Goal: Task Accomplishment & Management: Complete application form

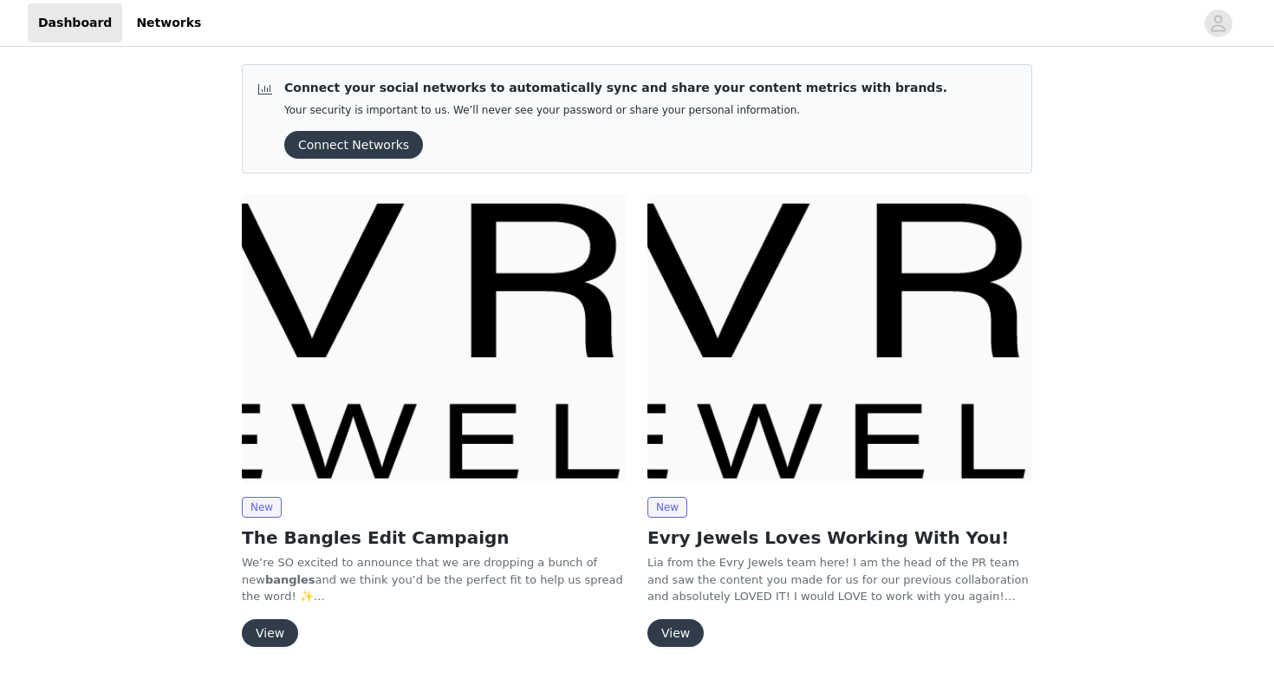
click at [267, 631] on button "View" at bounding box center [270, 633] width 56 height 28
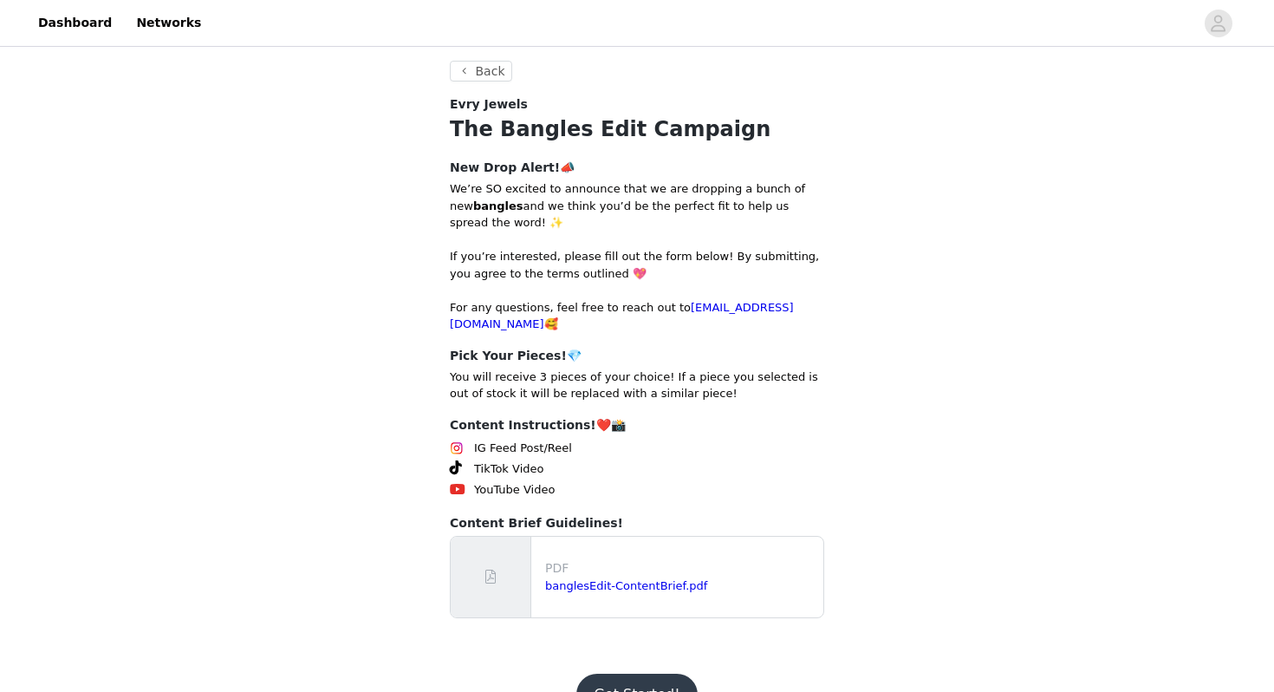
scroll to position [175, 0]
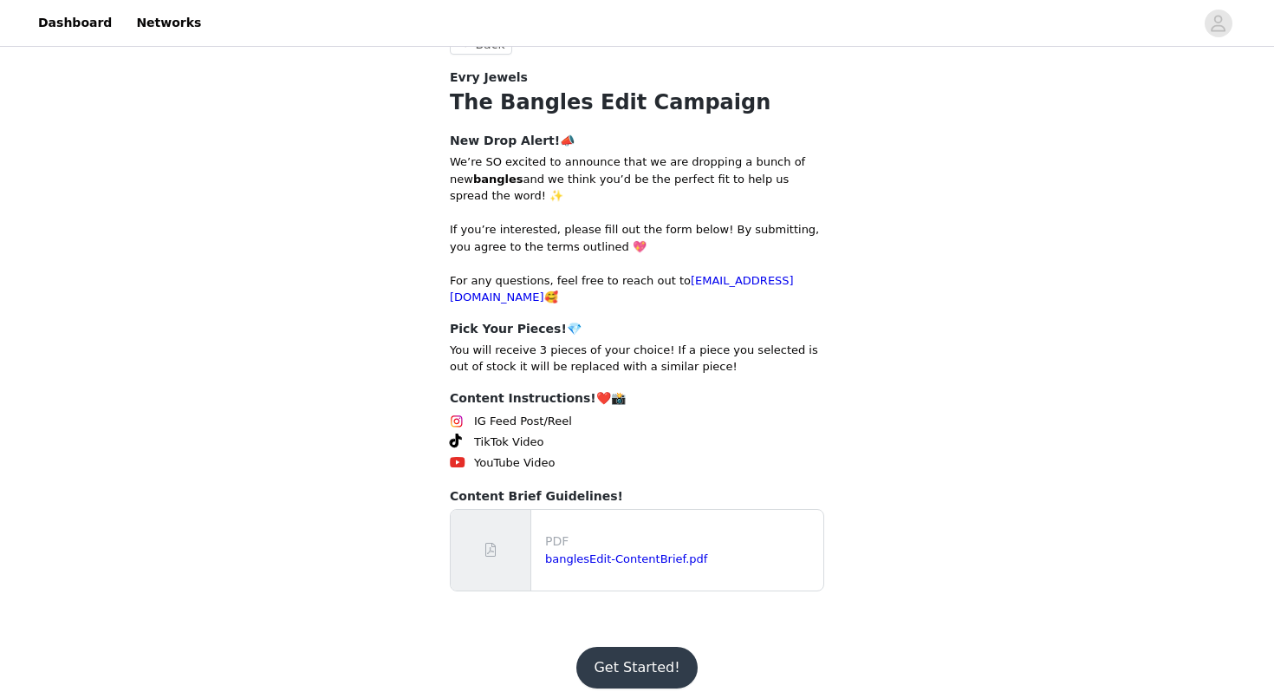
click at [628, 657] on button "Get Started!" at bounding box center [636, 668] width 120 height 42
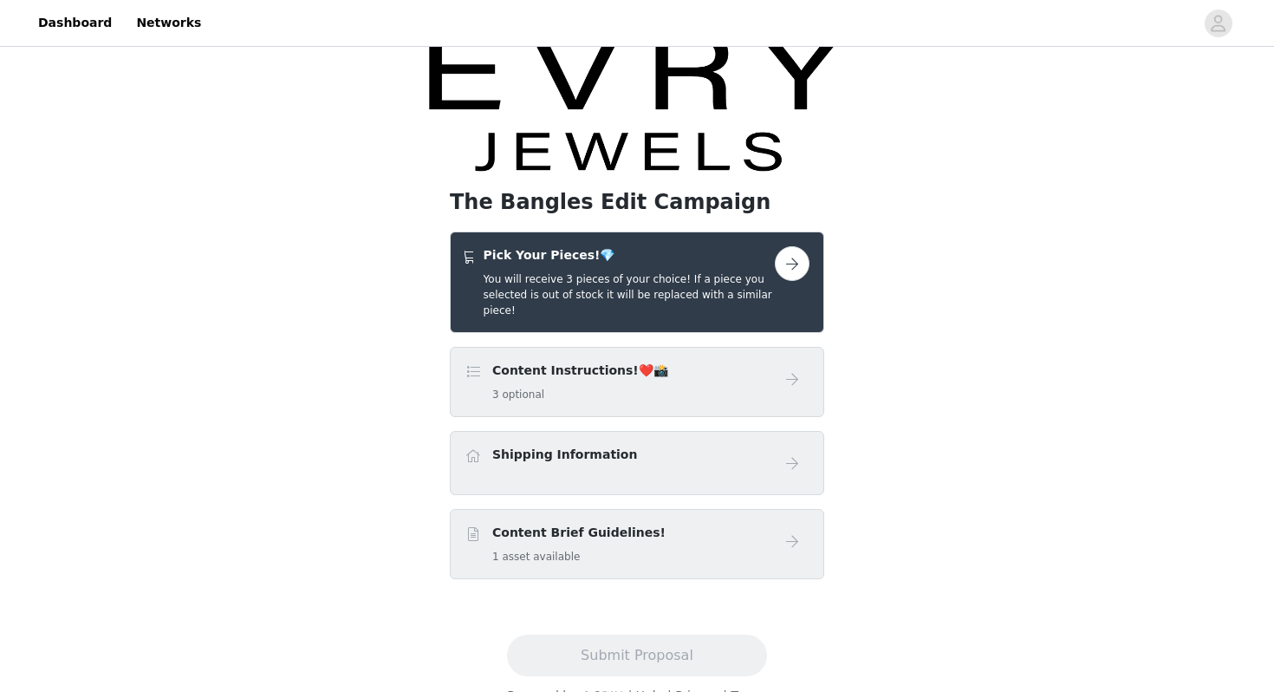
scroll to position [46, 0]
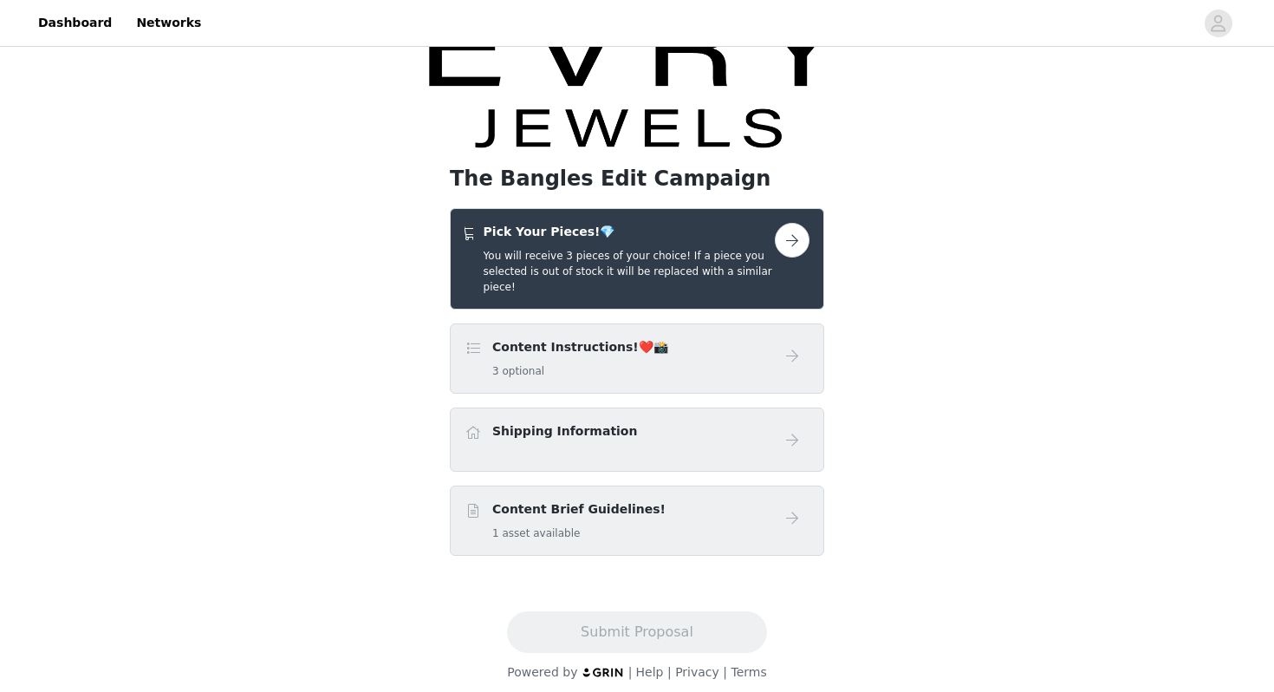
click at [795, 243] on button "button" at bounding box center [792, 240] width 35 height 35
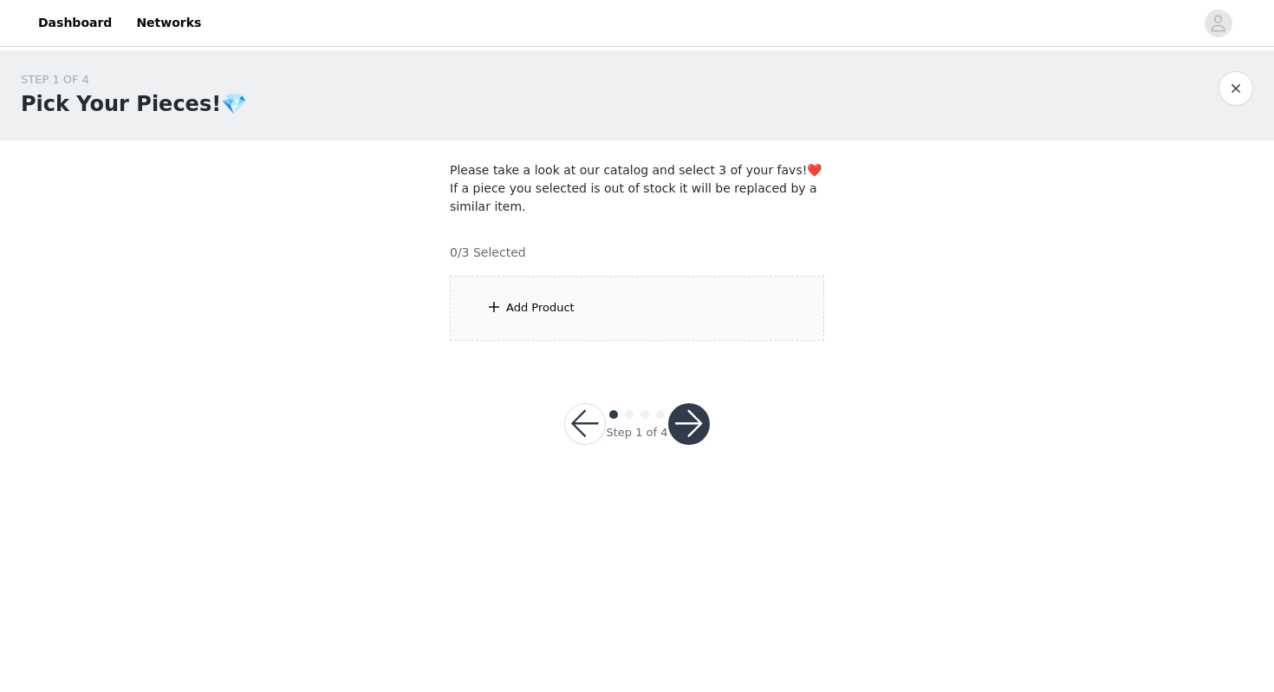
click at [600, 325] on div "Add Product" at bounding box center [637, 308] width 374 height 65
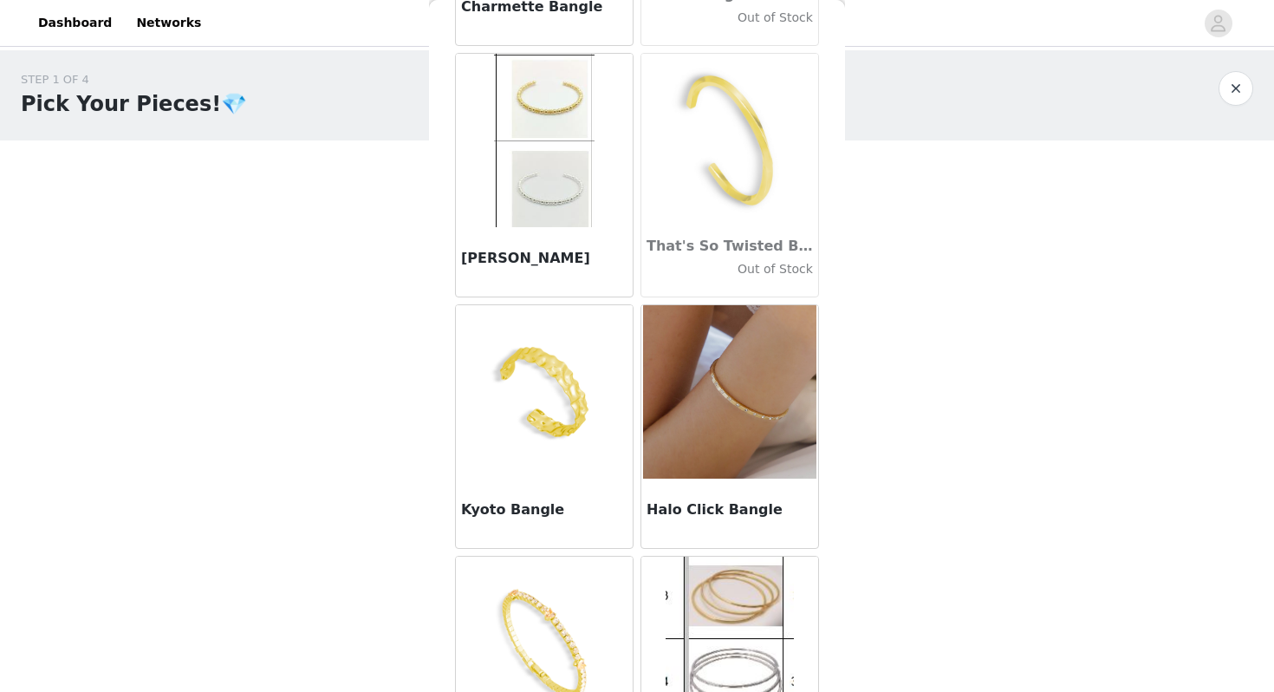
scroll to position [2050, 0]
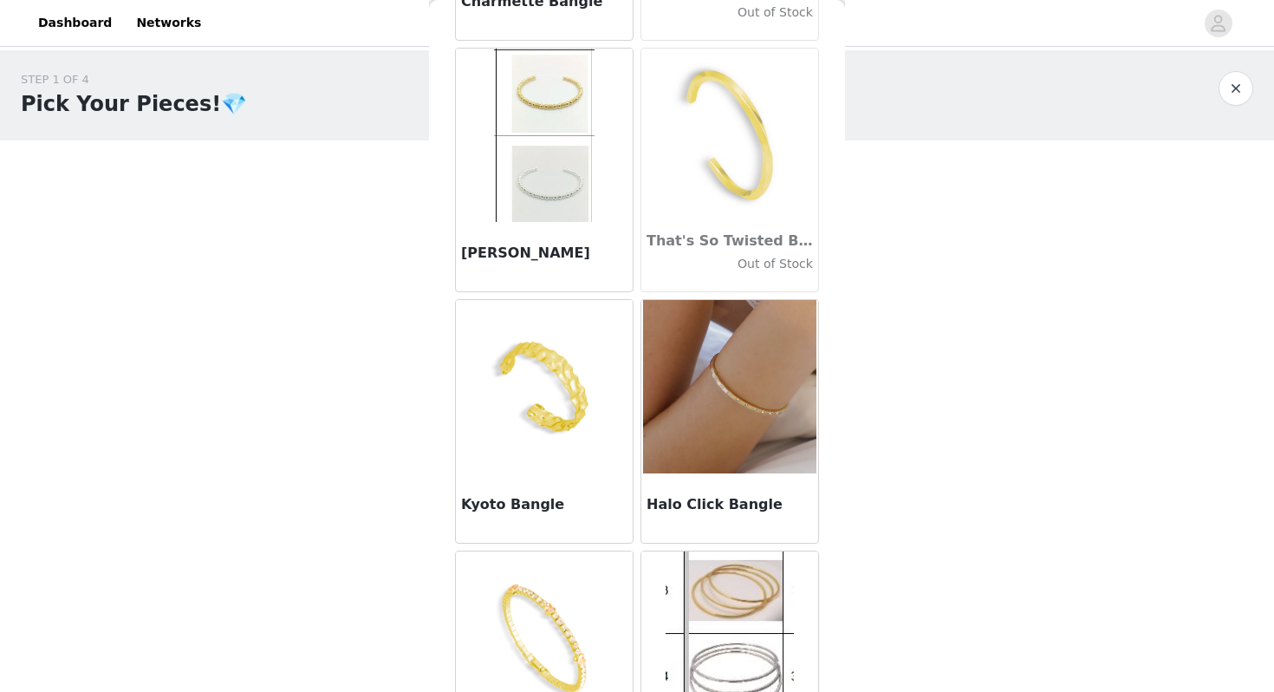
click at [778, 505] on h3 "Halo Click Bangle" at bounding box center [730, 504] width 166 height 21
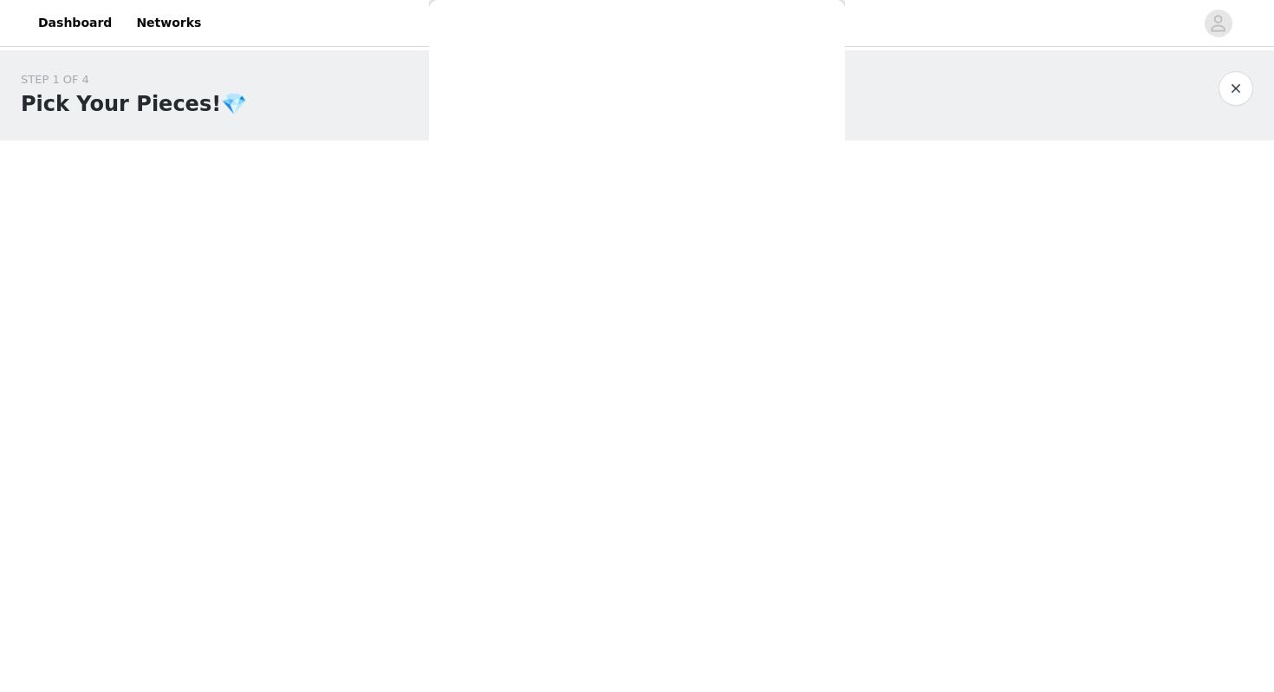
scroll to position [107, 0]
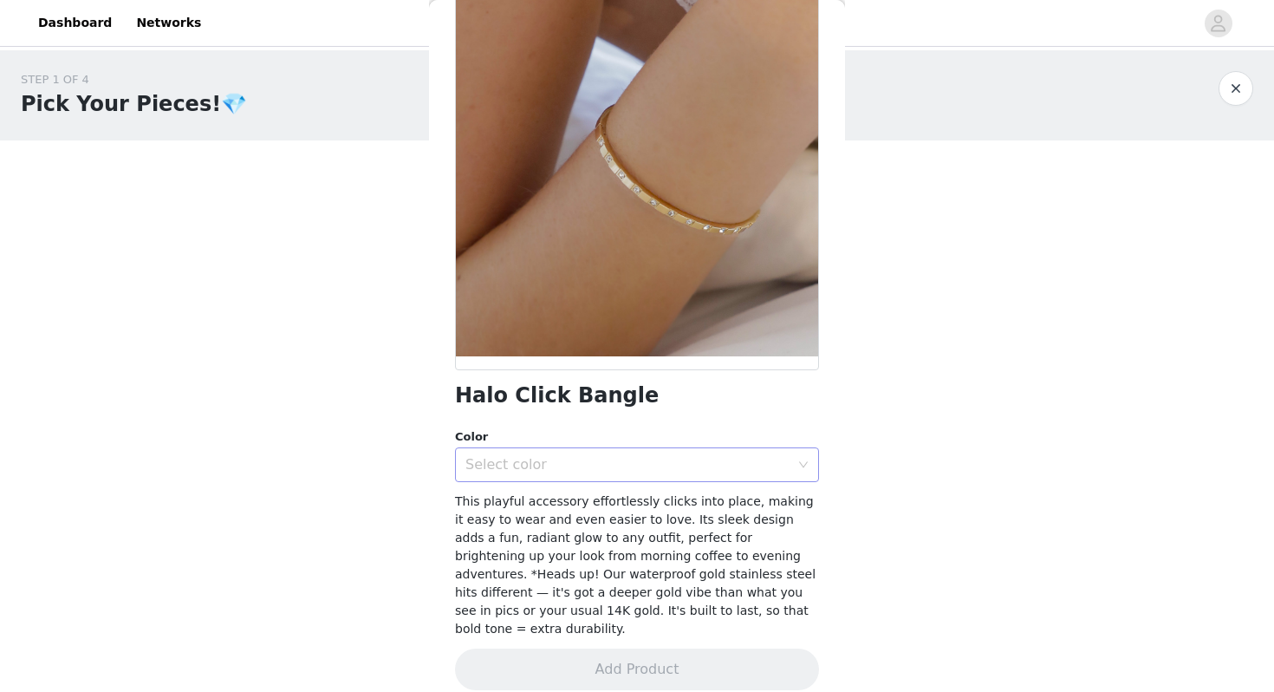
click at [677, 457] on div "Select color" at bounding box center [628, 464] width 324 height 17
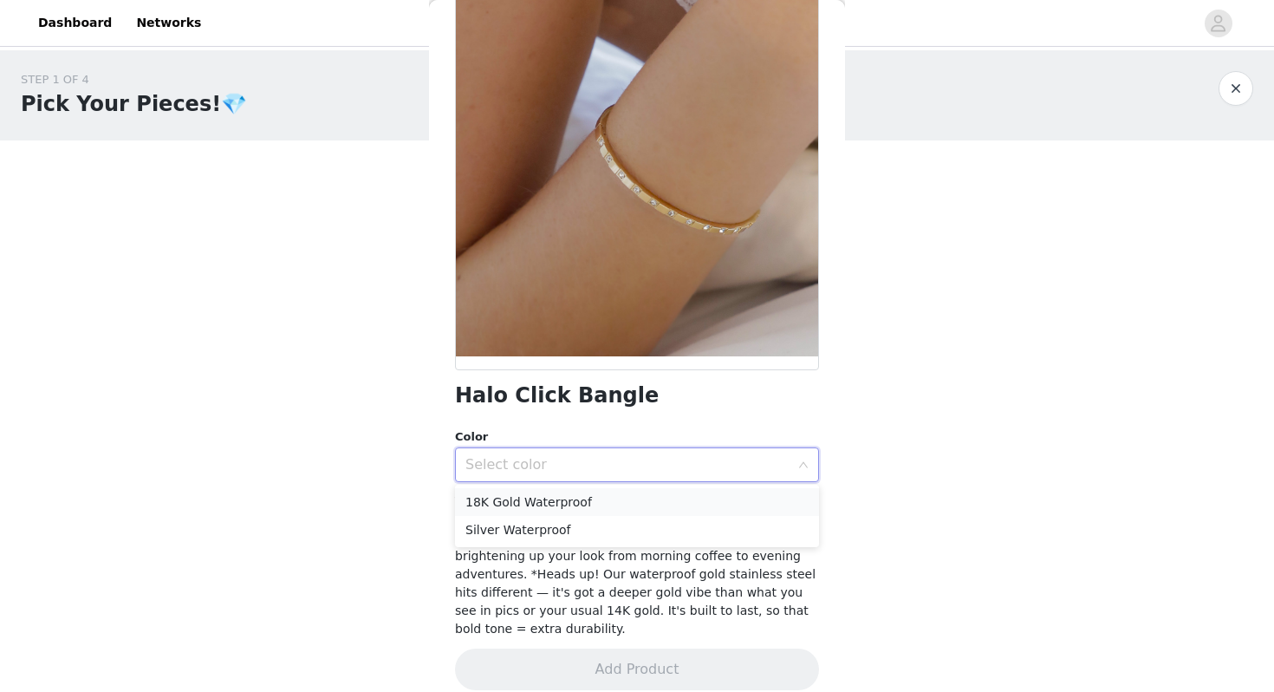
click at [653, 505] on li "18K Gold Waterproof" at bounding box center [637, 502] width 364 height 28
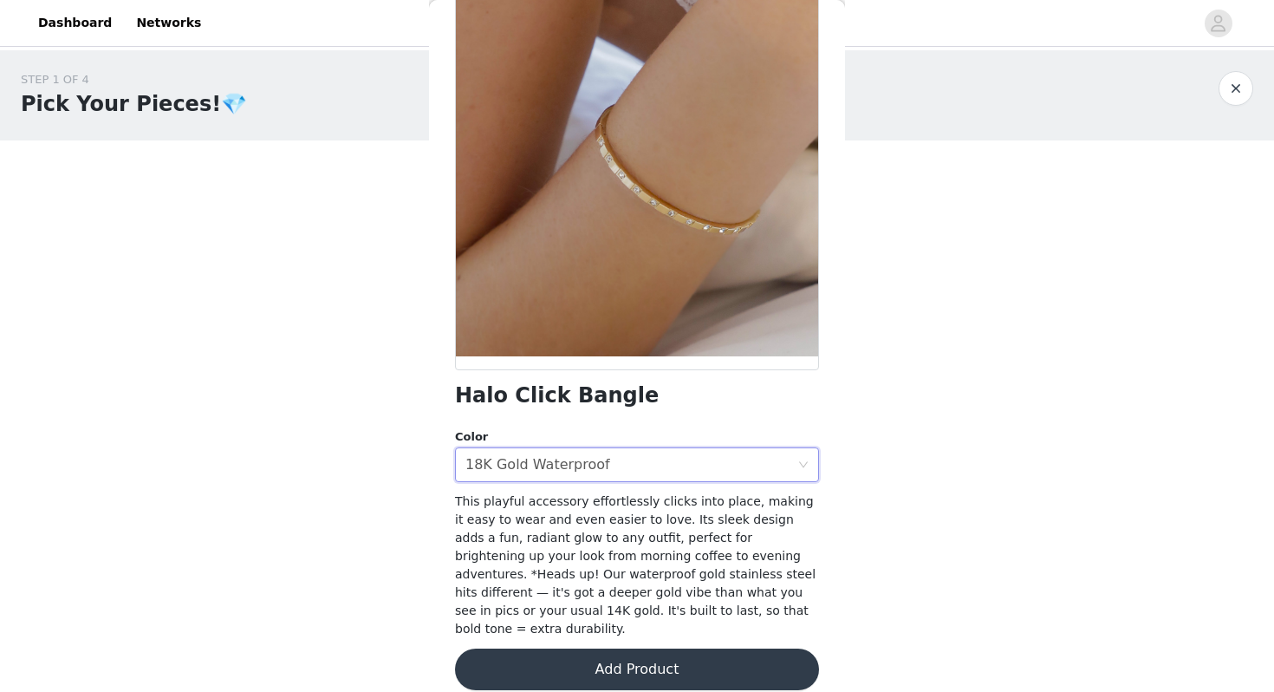
click at [649, 648] on button "Add Product" at bounding box center [637, 669] width 364 height 42
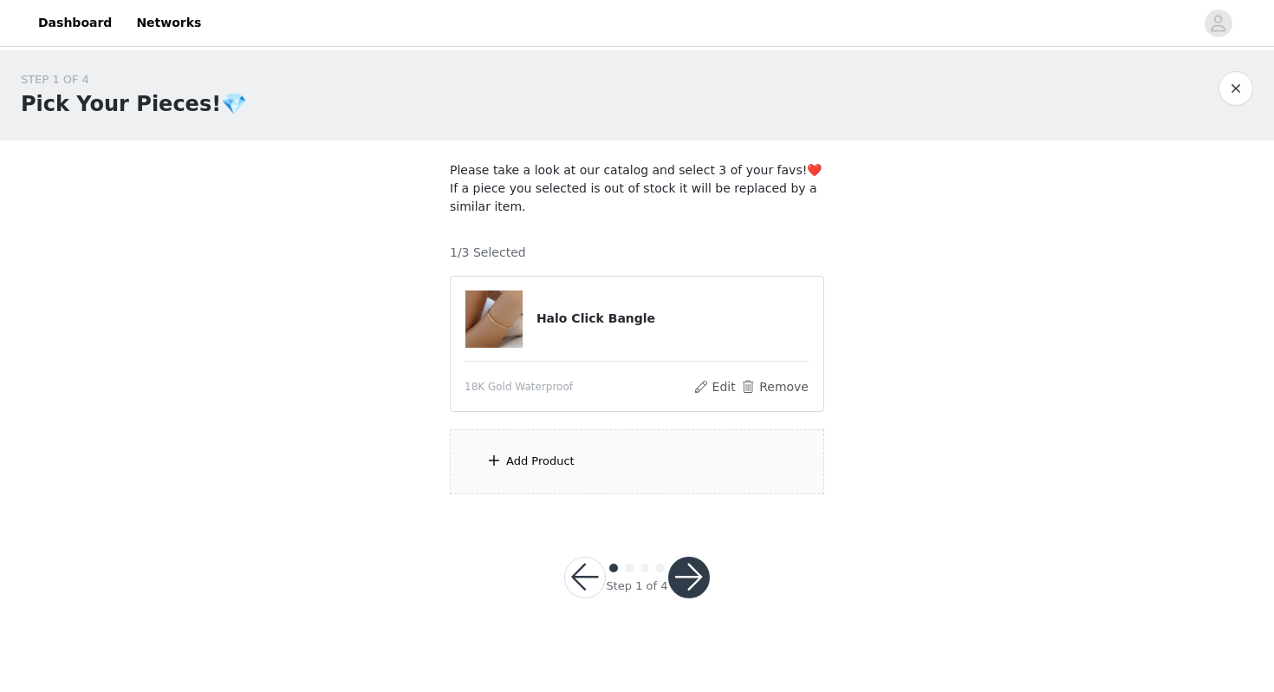
click at [571, 453] on div "Add Product" at bounding box center [540, 461] width 68 height 17
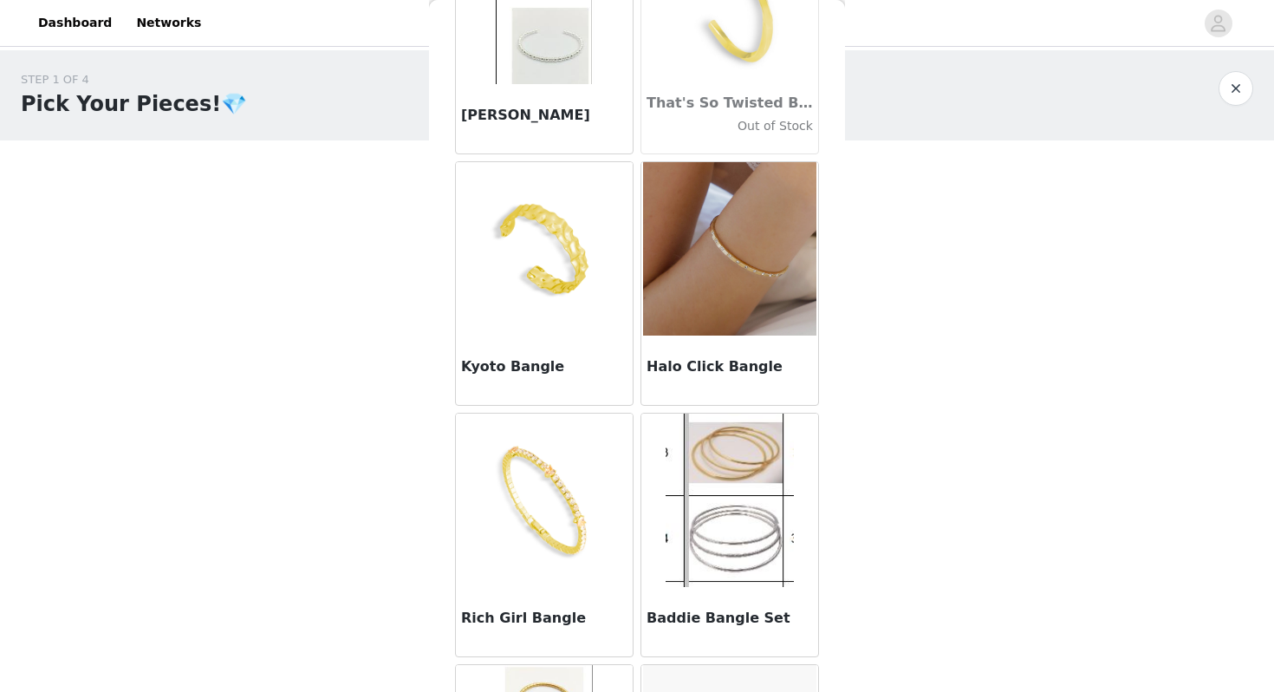
scroll to position [2195, 0]
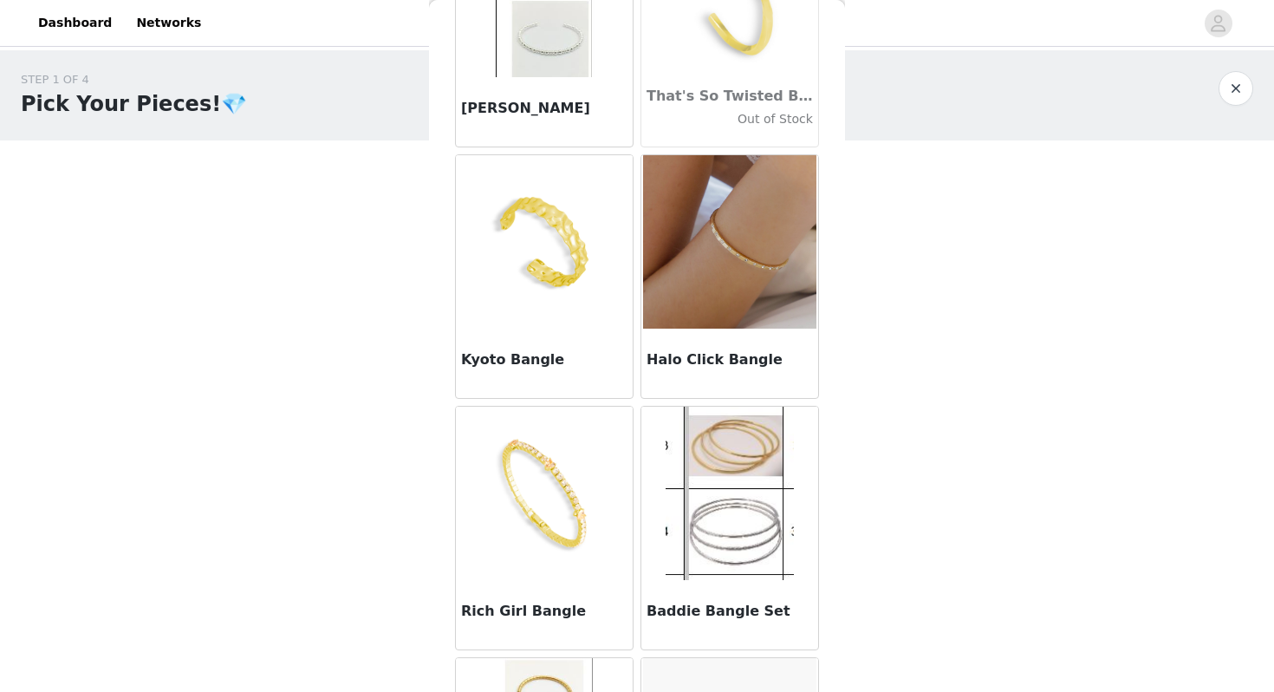
click at [569, 526] on img at bounding box center [544, 493] width 173 height 173
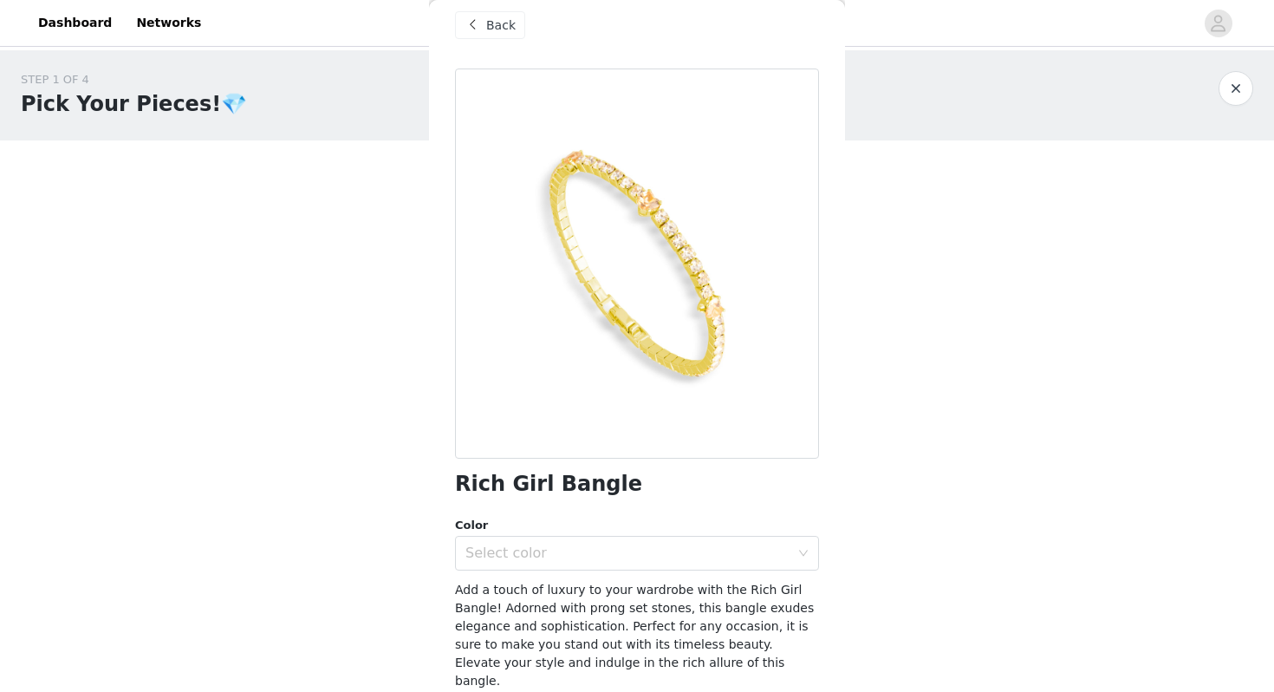
scroll to position [16, 0]
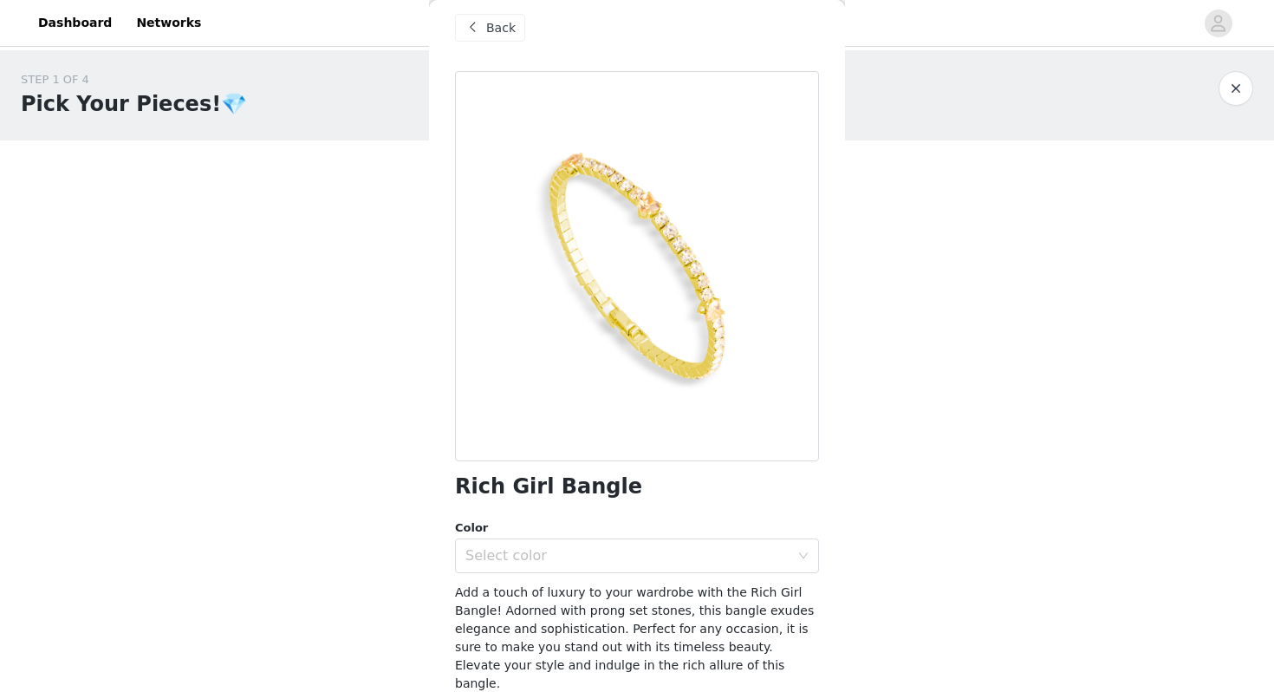
click at [485, 30] on div "Back" at bounding box center [490, 28] width 70 height 28
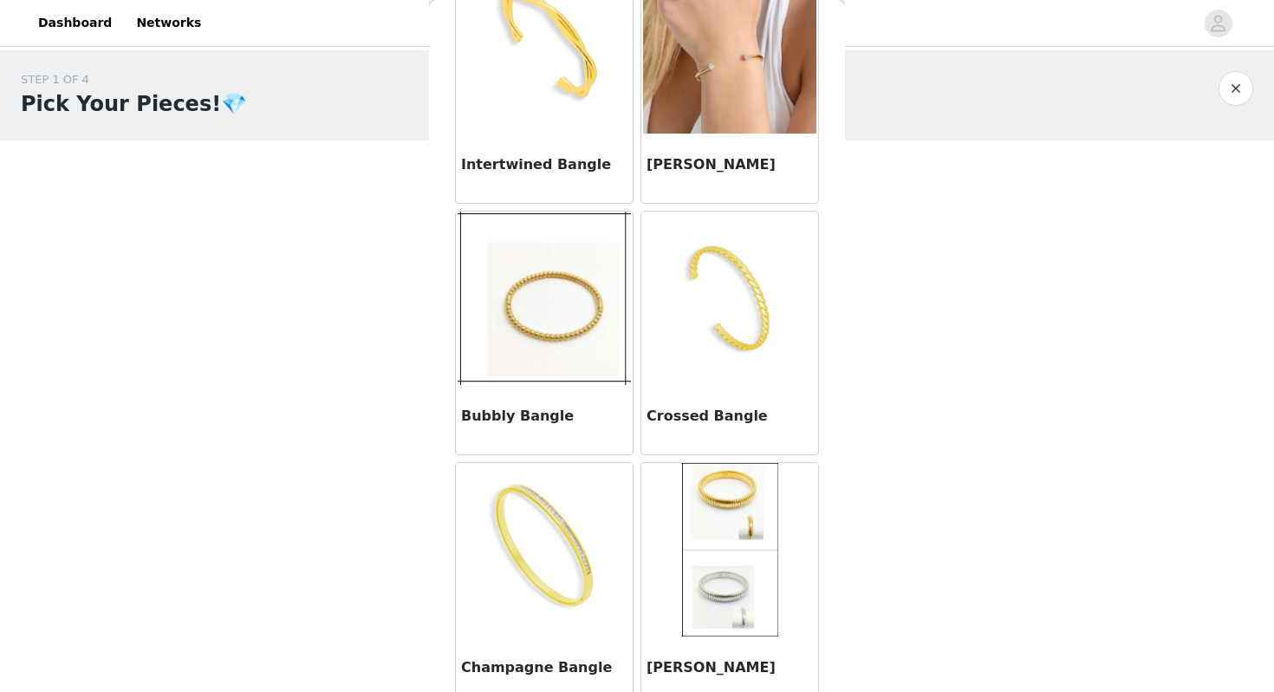
scroll to position [0, 0]
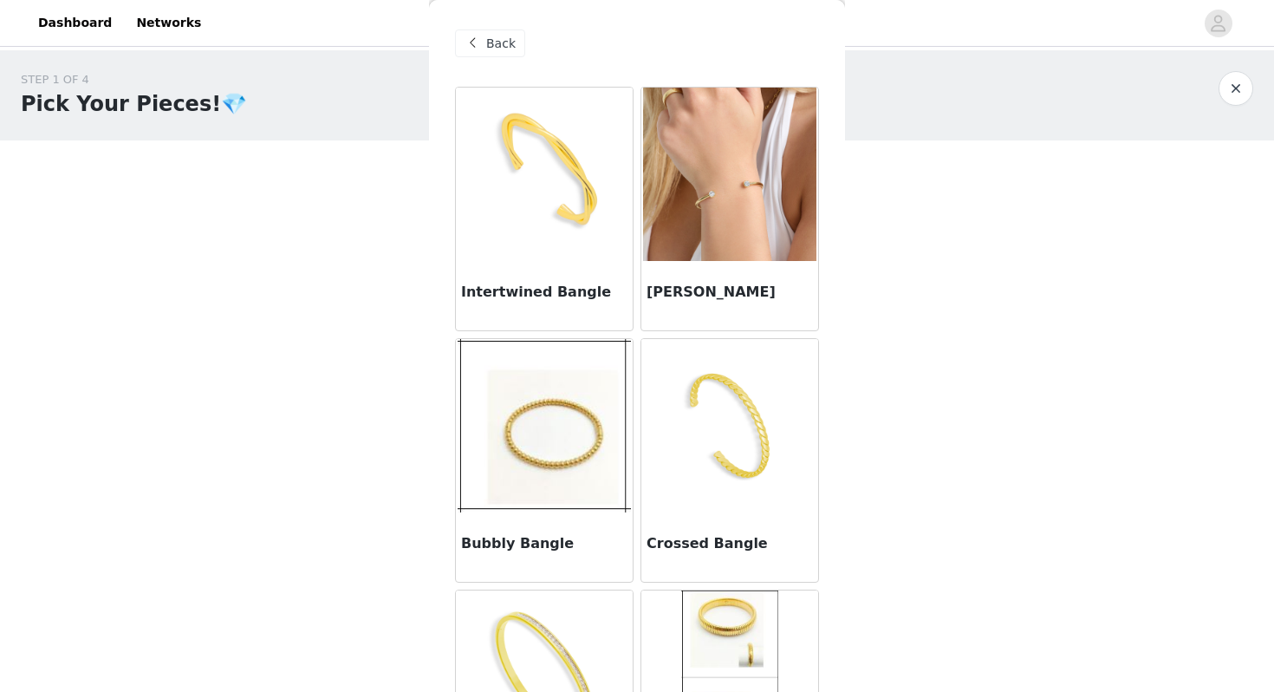
click at [742, 290] on h3 "[PERSON_NAME]" at bounding box center [730, 292] width 166 height 21
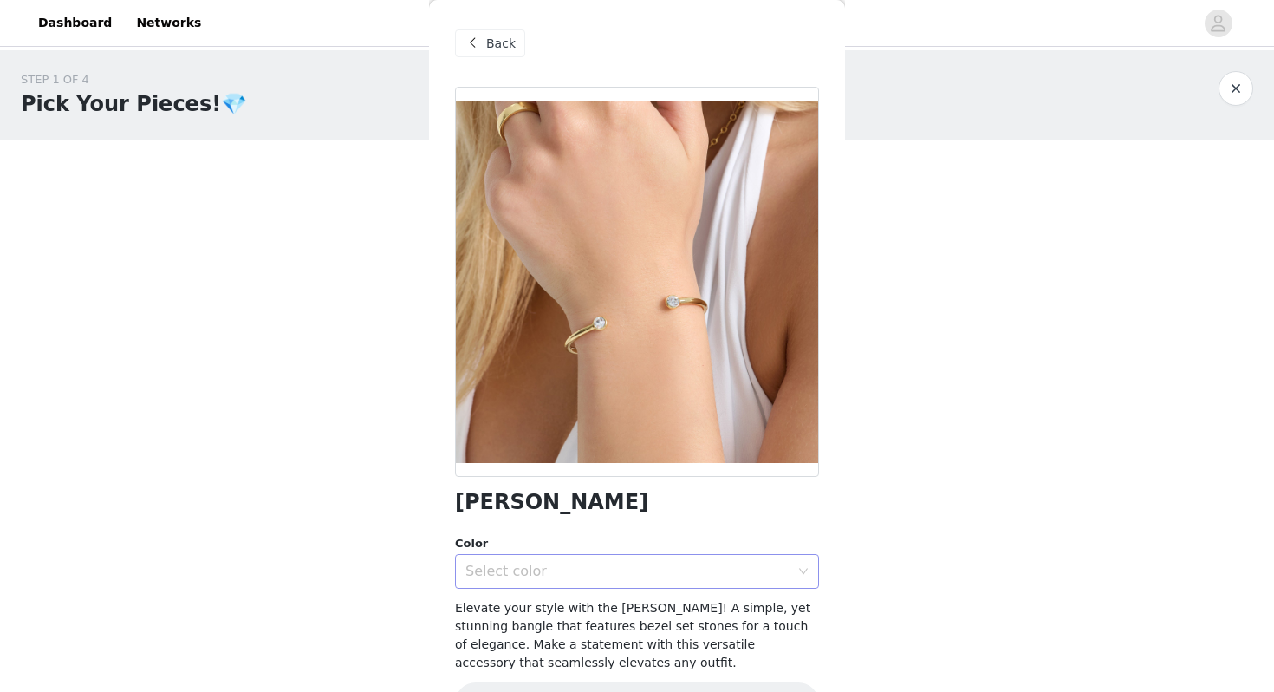
click at [558, 563] on div "Select color" at bounding box center [628, 571] width 324 height 17
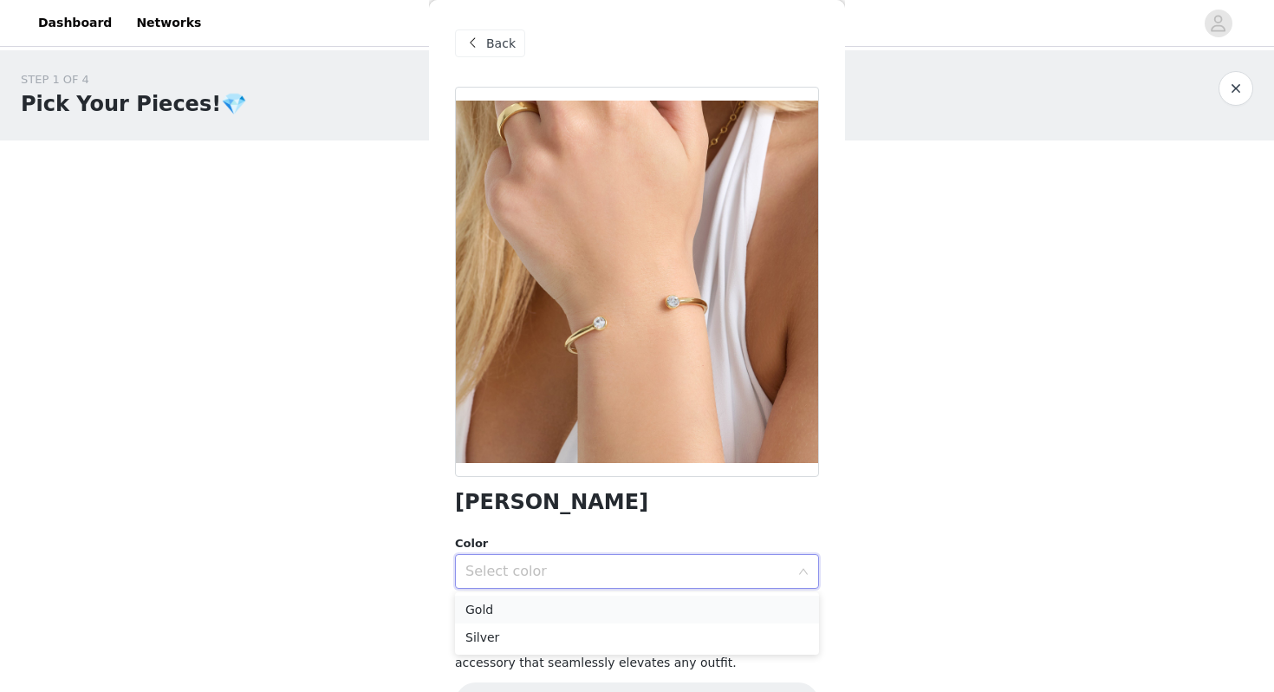
click at [555, 609] on li "Gold" at bounding box center [637, 610] width 364 height 28
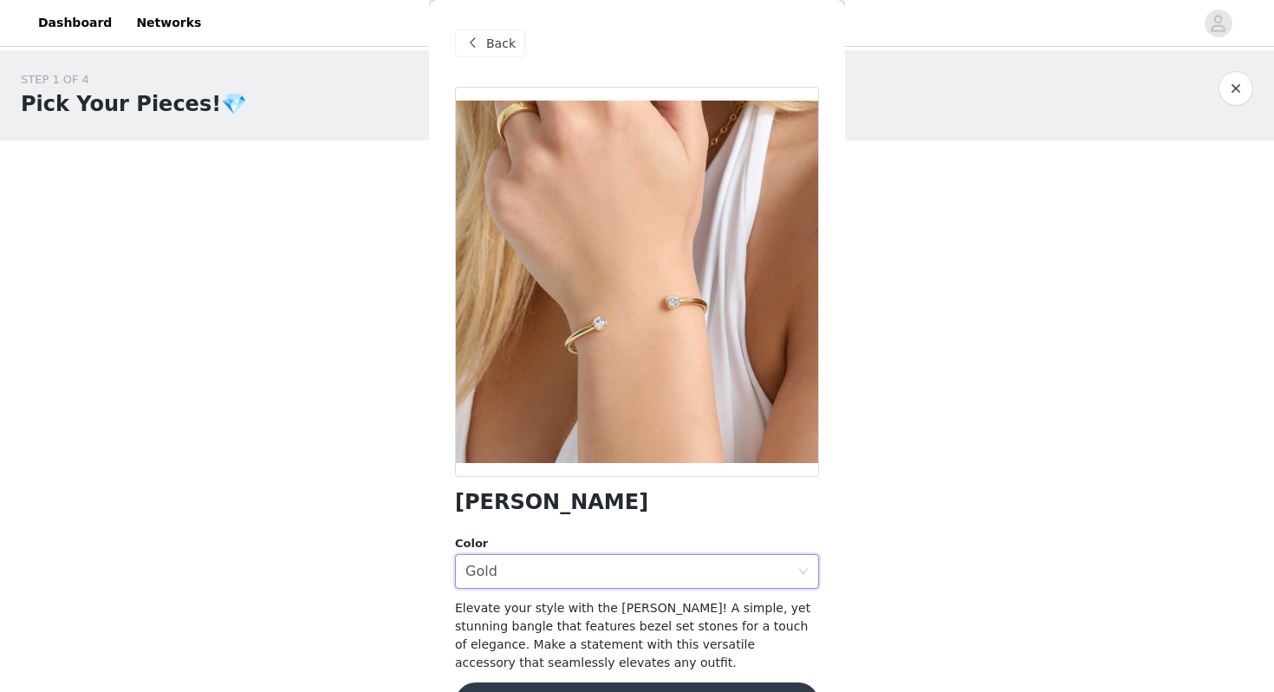
scroll to position [52, 0]
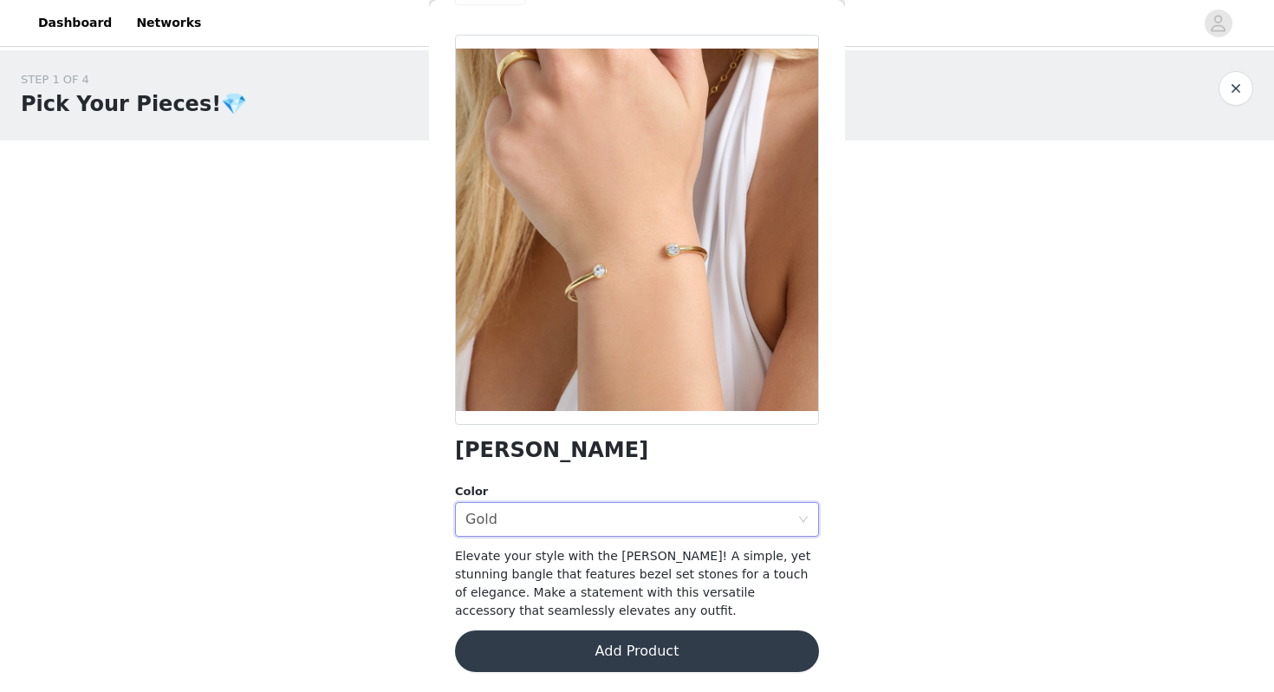
click at [567, 648] on button "Add Product" at bounding box center [637, 651] width 364 height 42
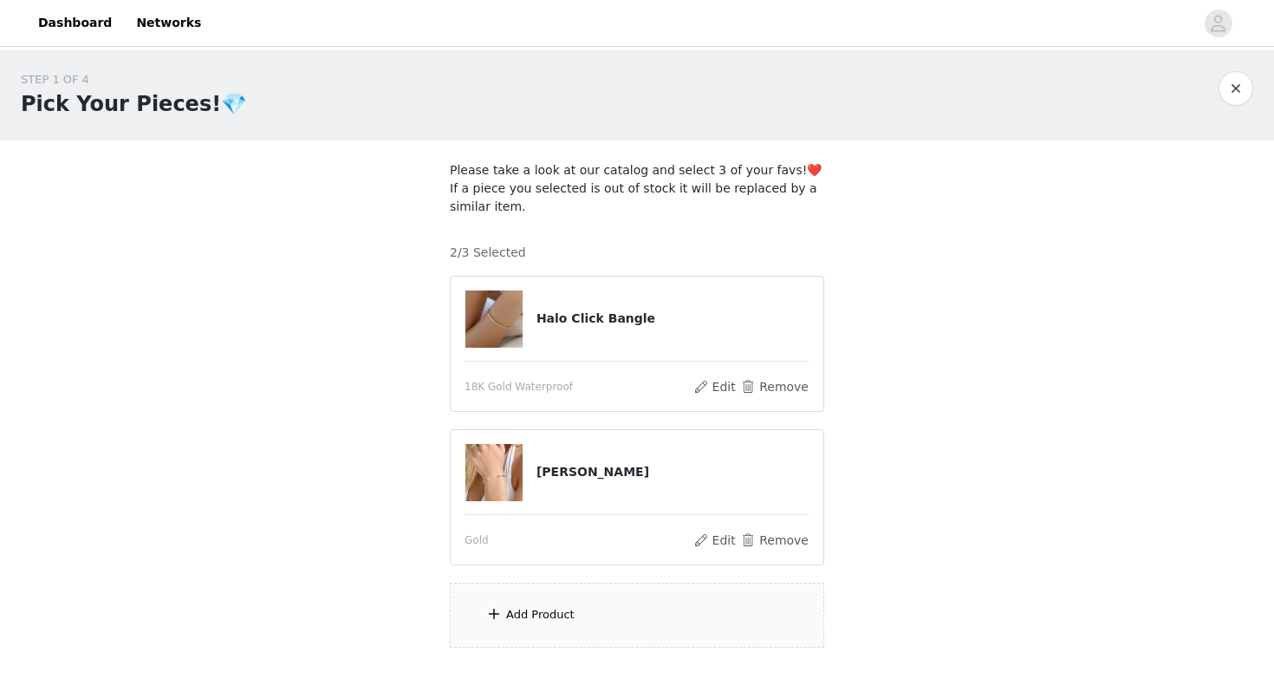
click at [514, 613] on div "Add Product" at bounding box center [540, 614] width 68 height 17
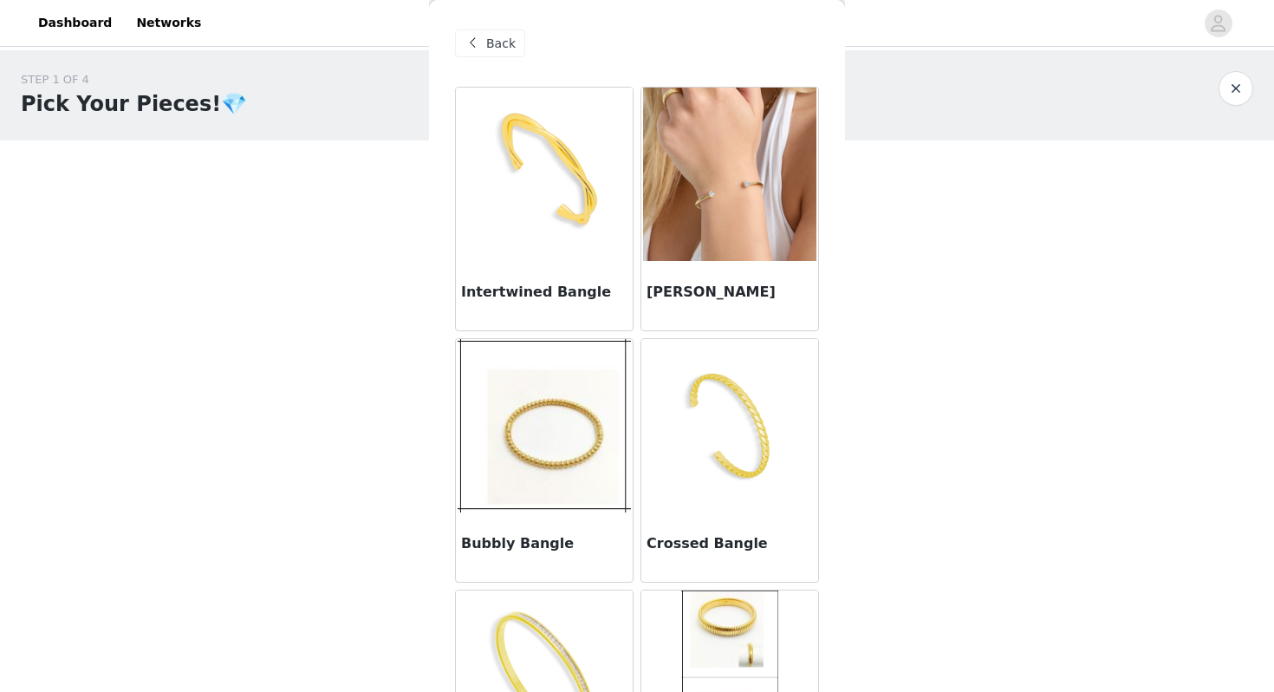
click at [562, 246] on img at bounding box center [544, 174] width 173 height 173
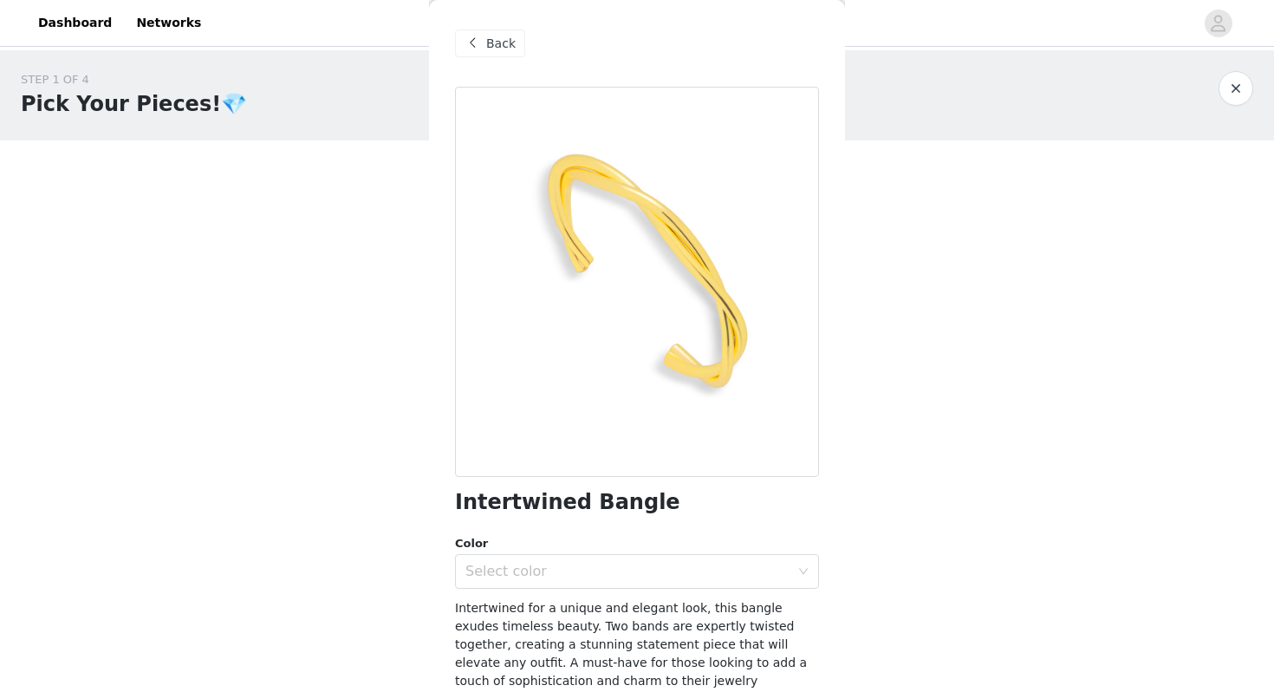
click at [479, 30] on div "Back" at bounding box center [490, 43] width 70 height 28
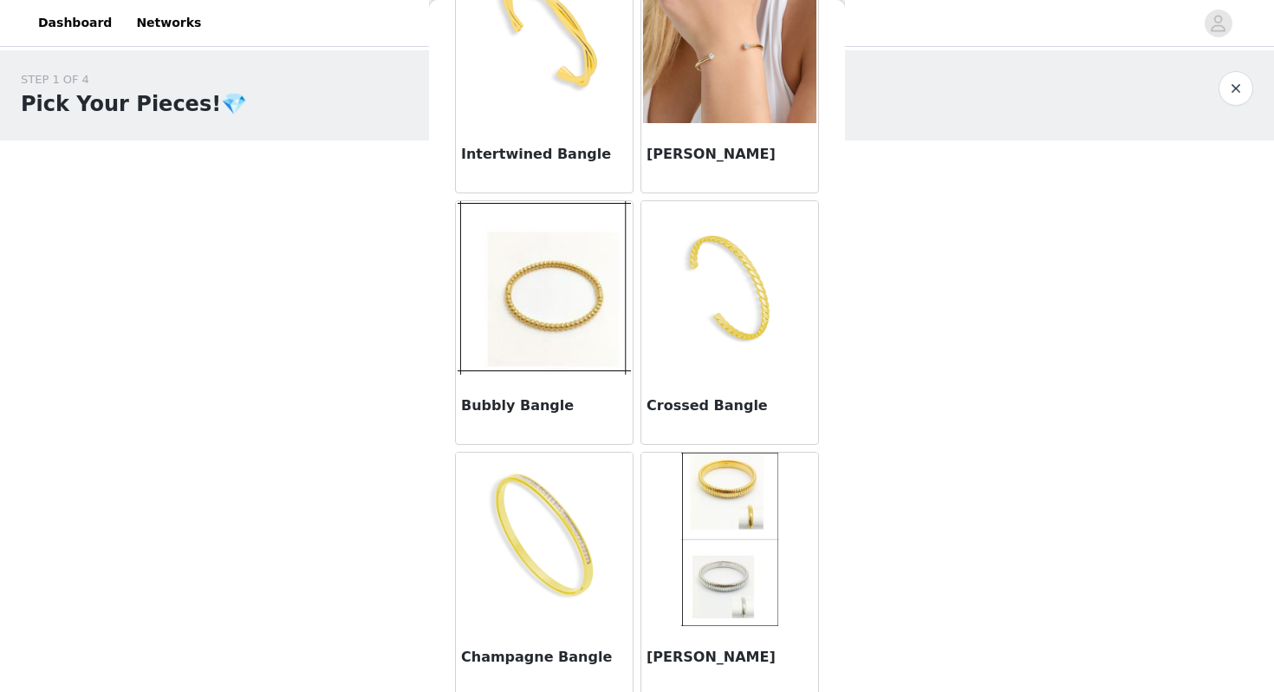
scroll to position [142, 0]
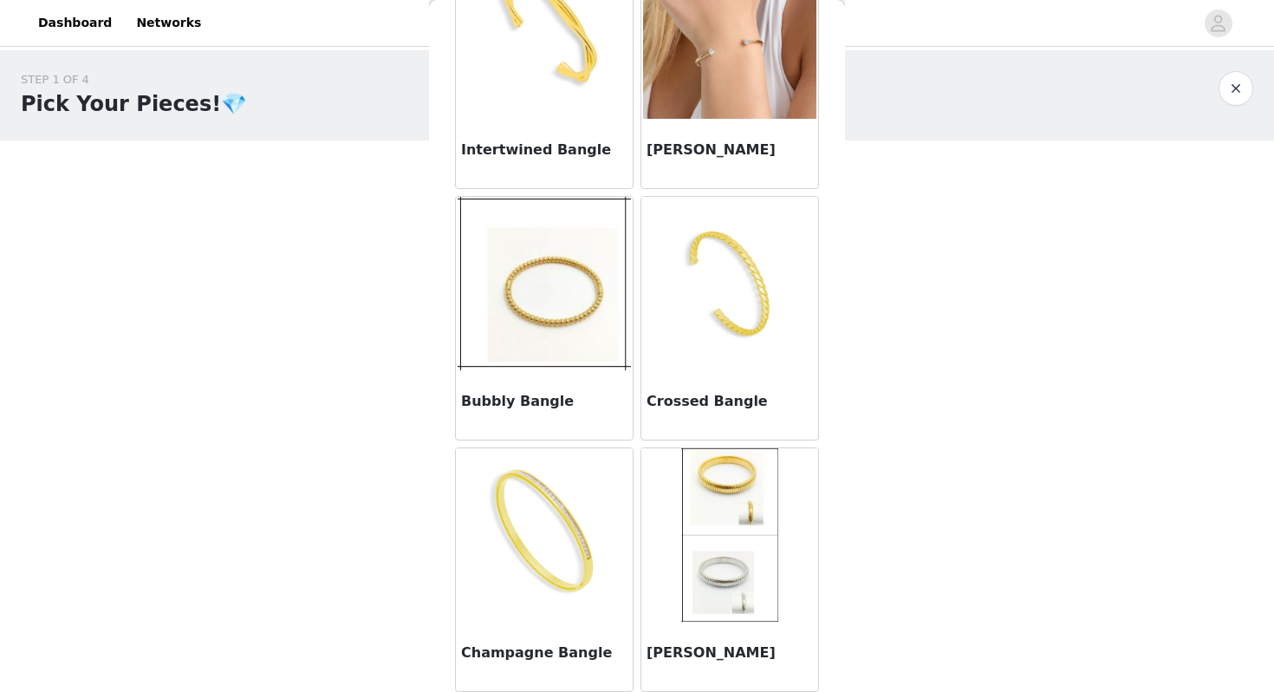
click at [568, 322] on img at bounding box center [544, 283] width 173 height 173
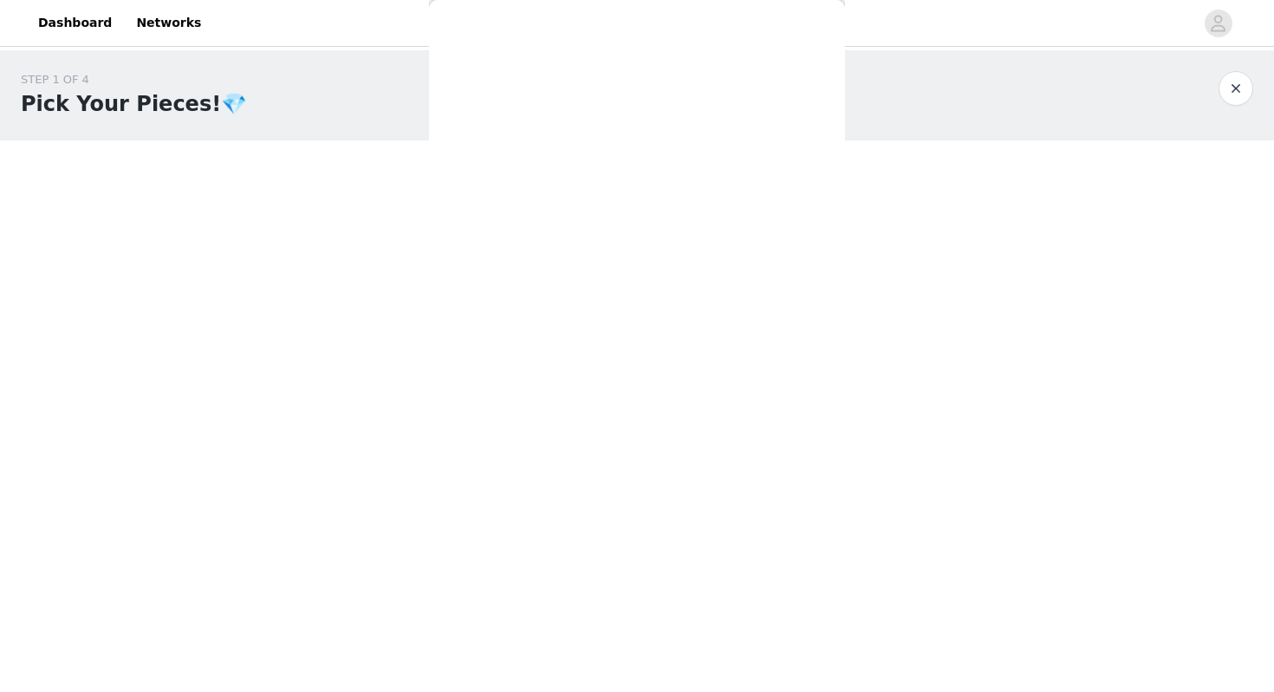
scroll to position [34, 0]
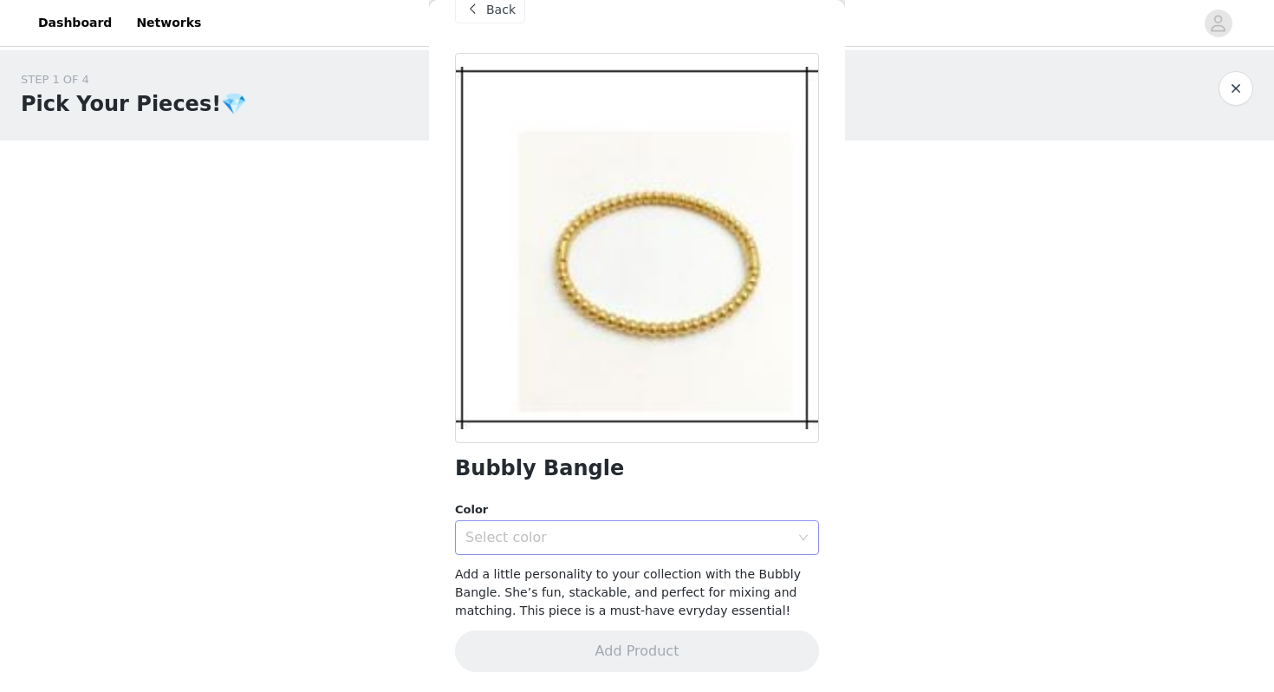
click at [576, 543] on div "Select color" at bounding box center [628, 537] width 324 height 17
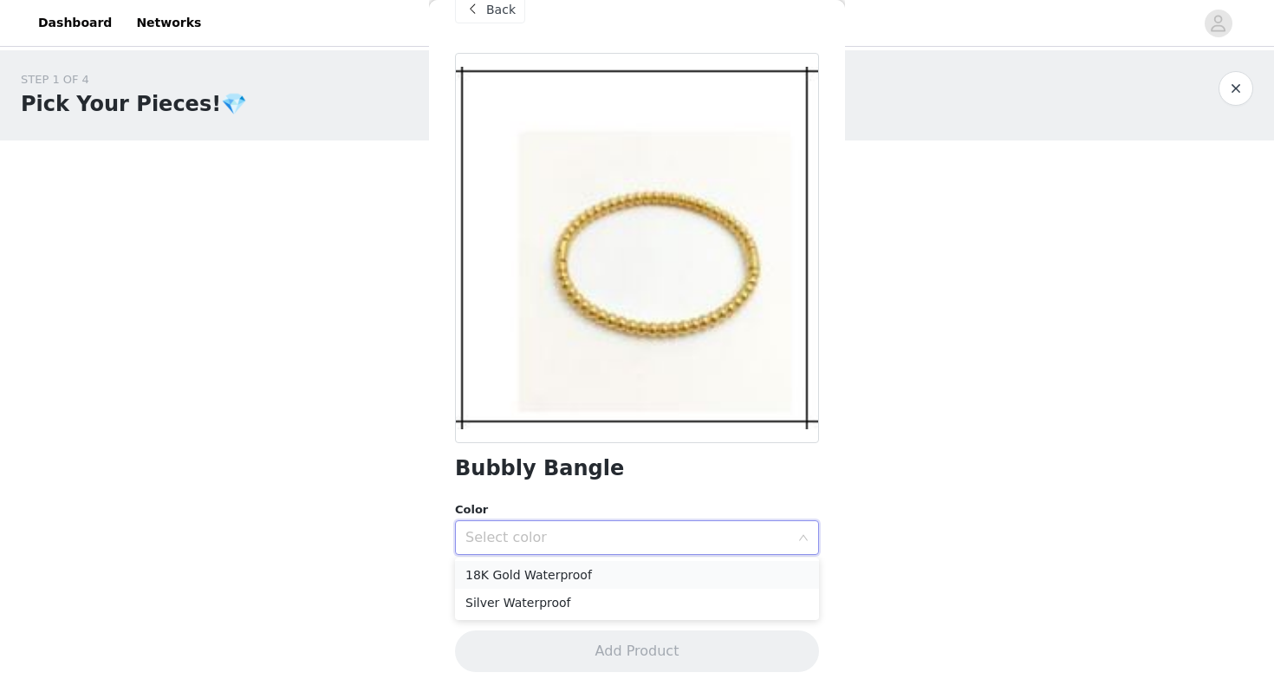
click at [563, 573] on li "18K Gold Waterproof" at bounding box center [637, 575] width 364 height 28
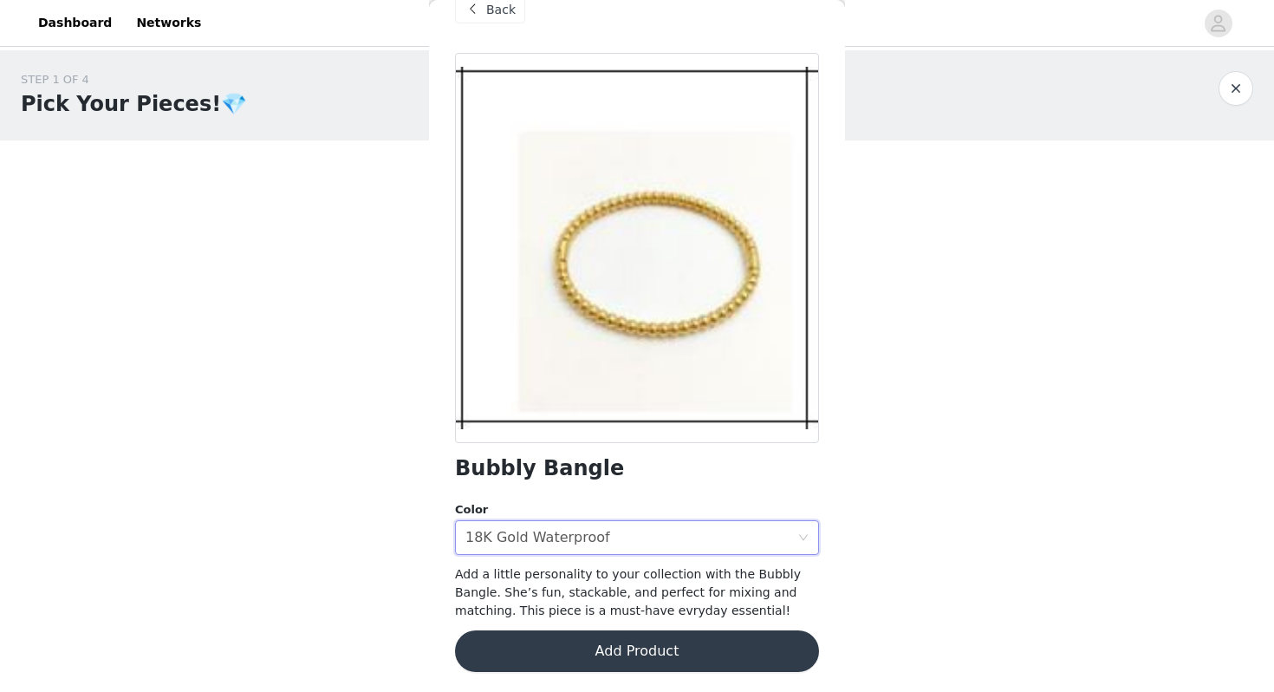
click at [565, 634] on button "Add Product" at bounding box center [637, 651] width 364 height 42
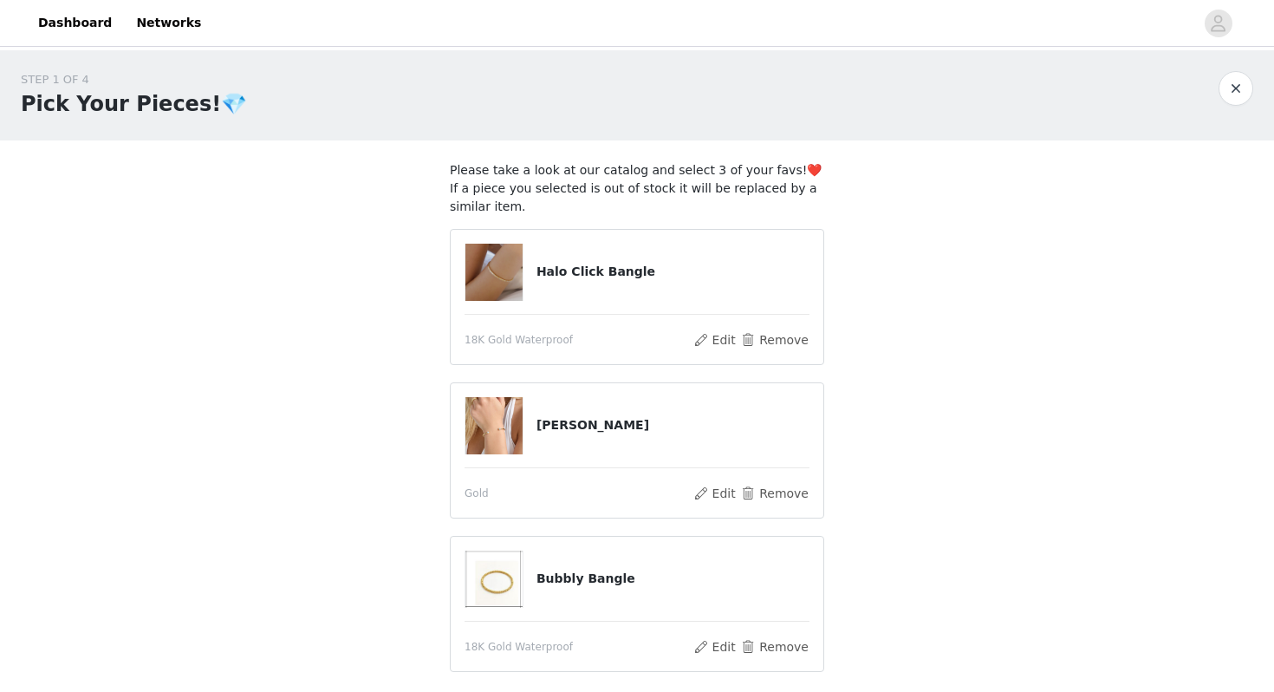
scroll to position [142, 0]
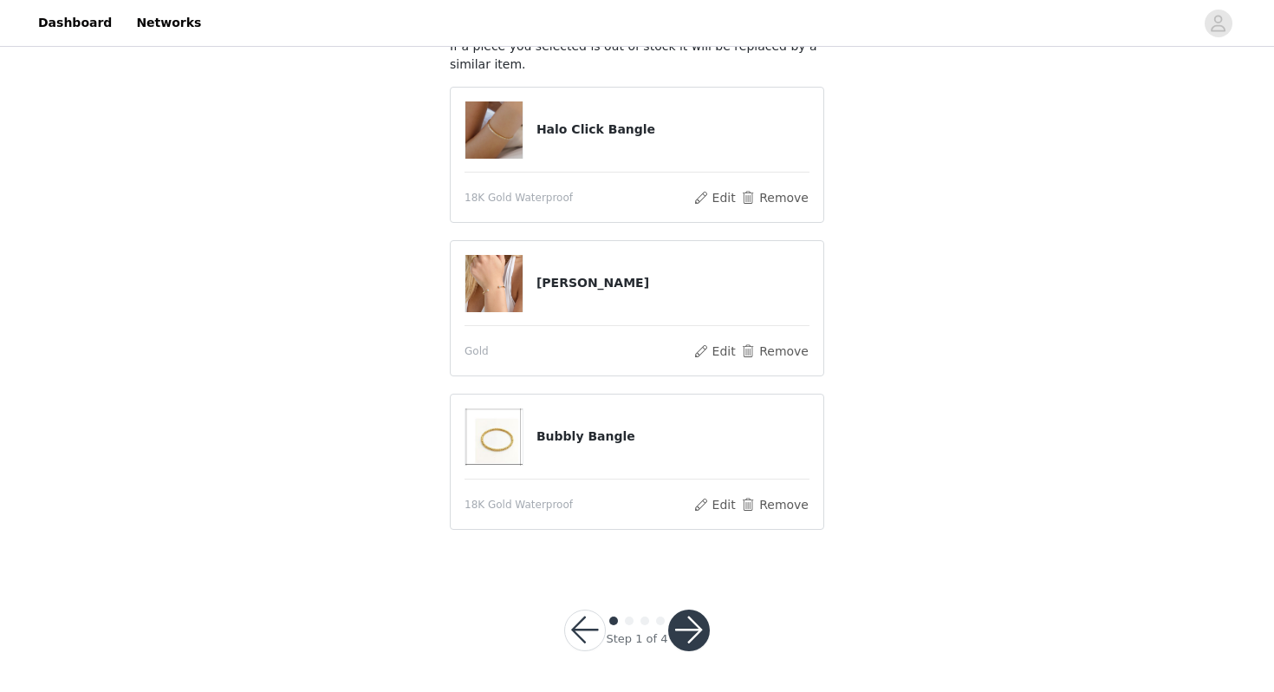
click at [684, 645] on button "button" at bounding box center [689, 630] width 42 height 42
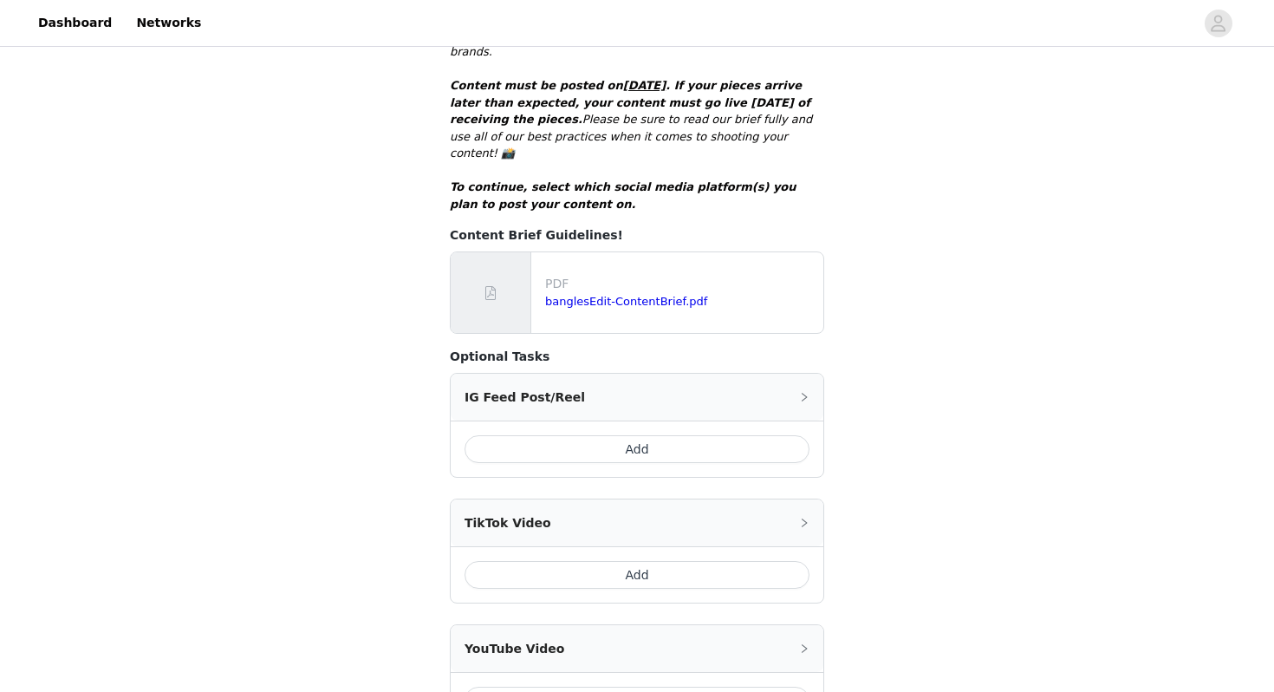
scroll to position [434, 0]
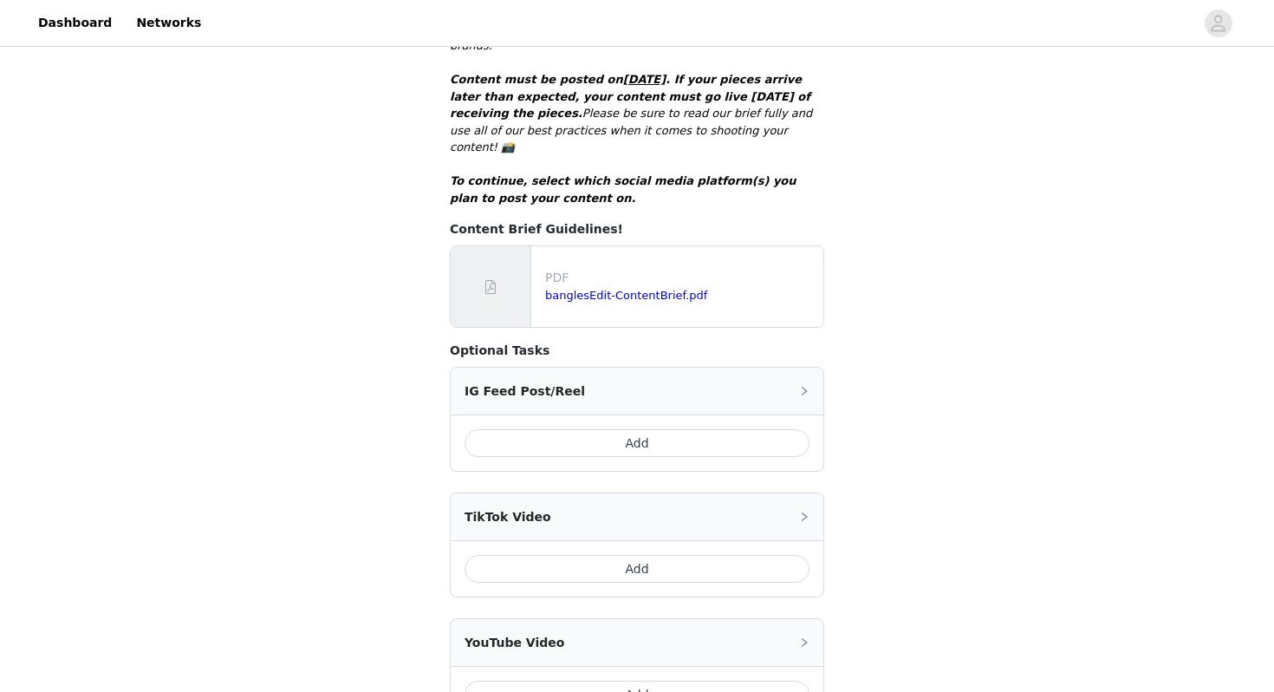
click at [804, 493] on div "TikTok Video" at bounding box center [637, 516] width 373 height 47
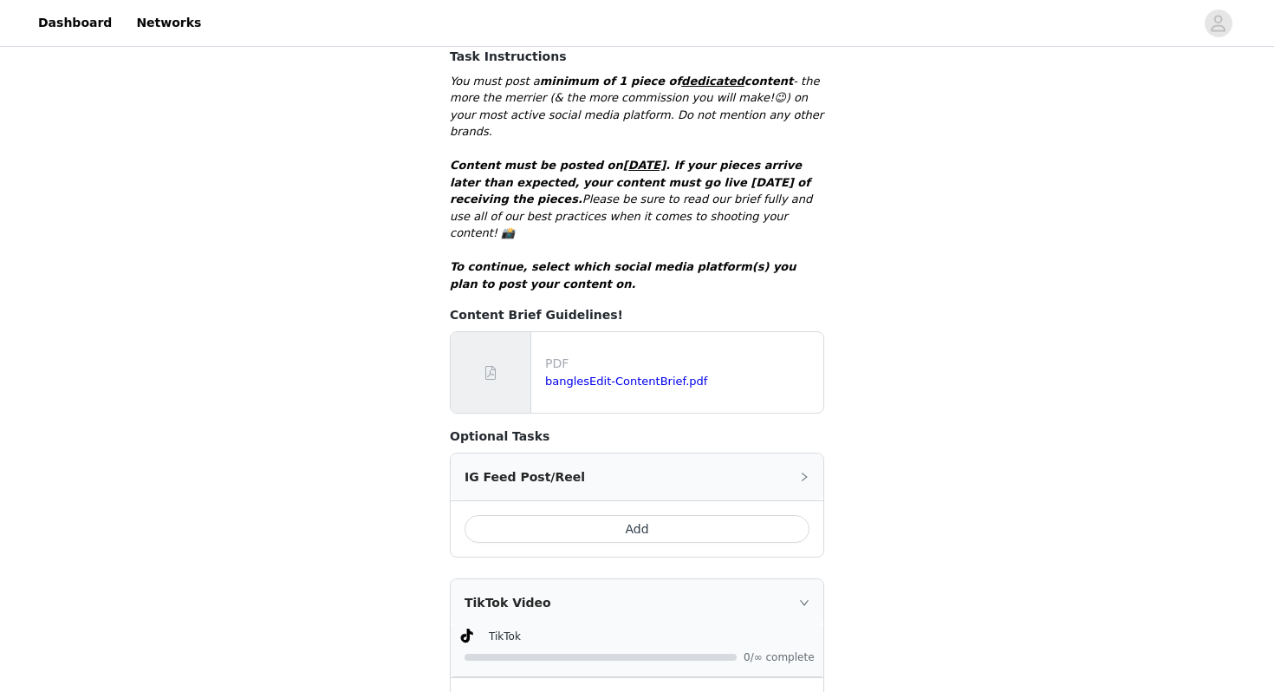
scroll to position [631, 0]
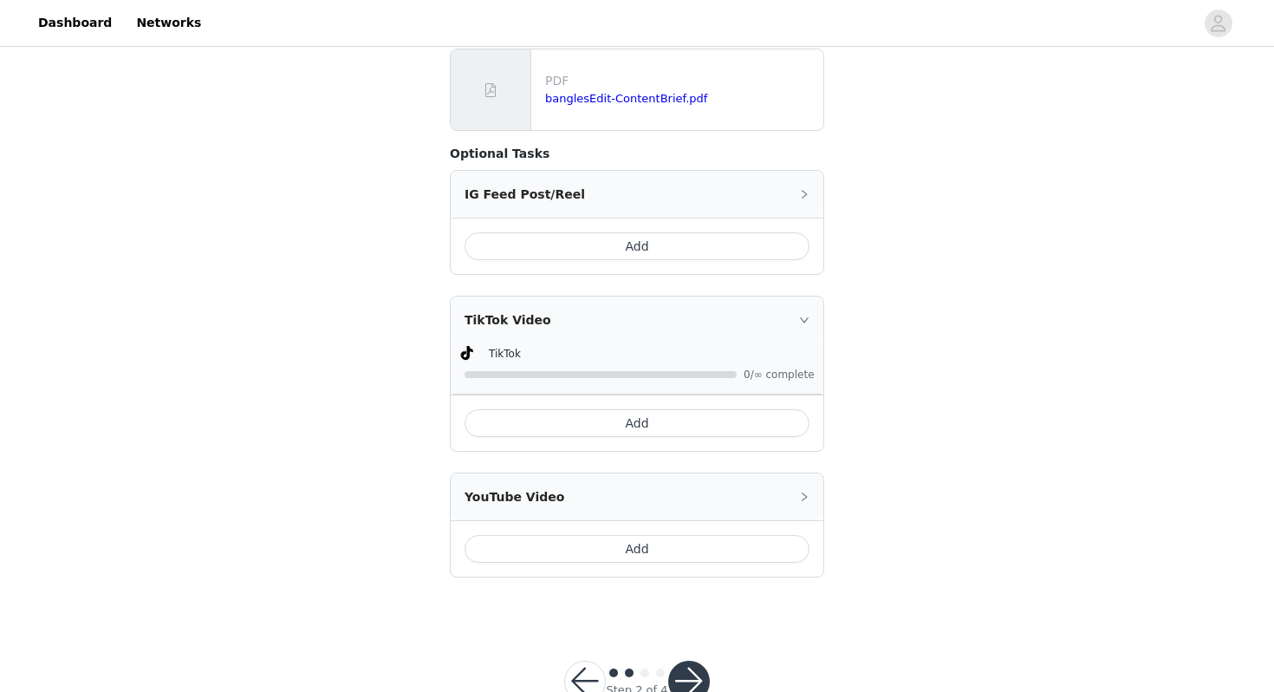
click at [688, 661] on button "button" at bounding box center [689, 682] width 42 height 42
click at [701, 661] on button "button" at bounding box center [689, 682] width 42 height 42
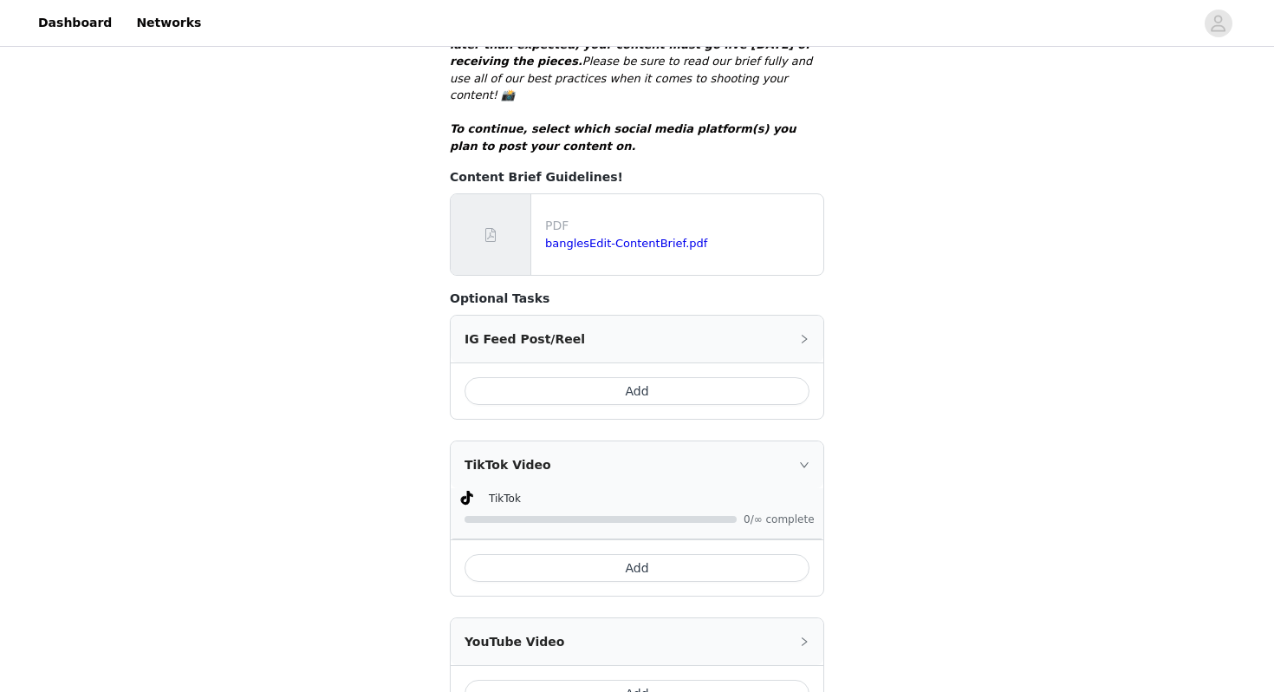
scroll to position [495, 0]
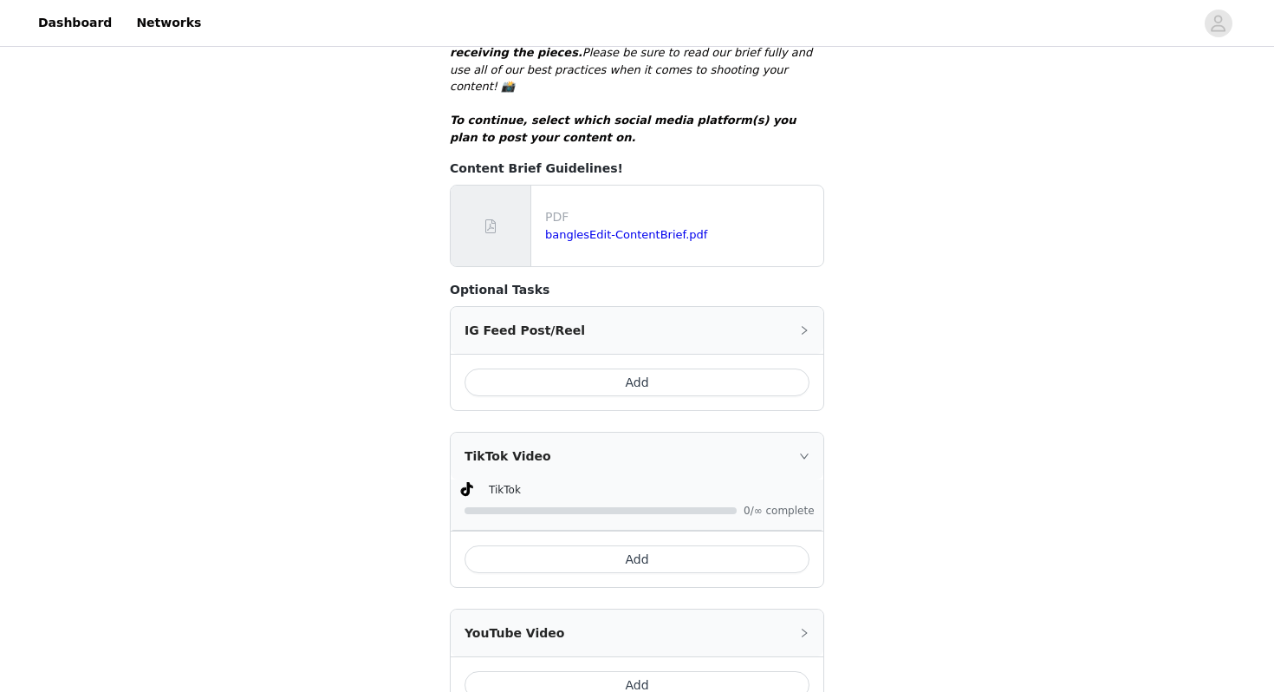
click at [808, 451] on icon "icon: right" at bounding box center [804, 456] width 10 height 10
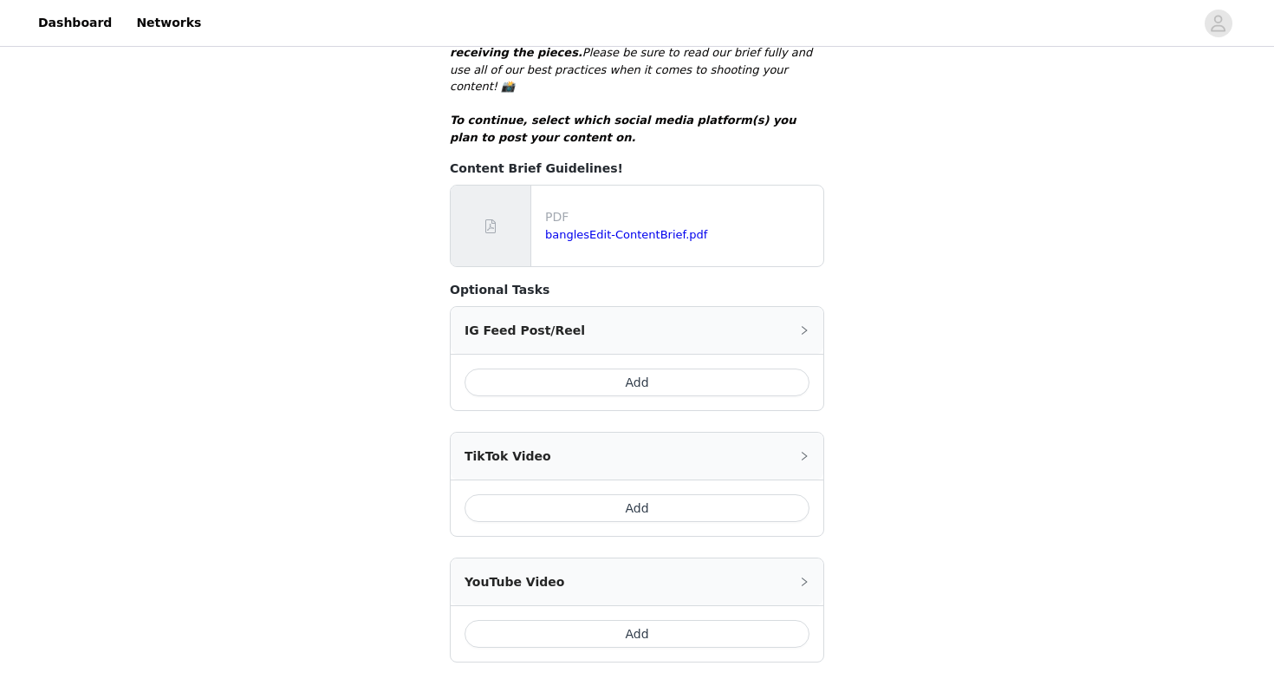
click at [716, 494] on button "Add" at bounding box center [637, 508] width 345 height 28
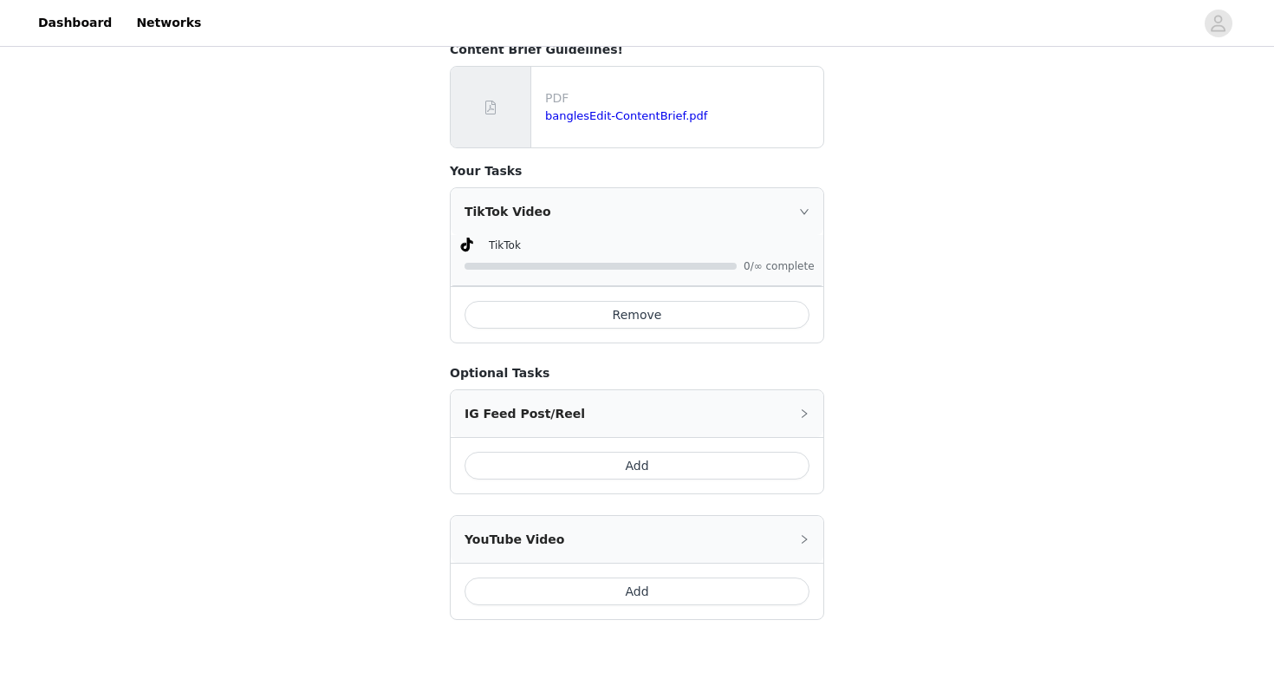
scroll to position [656, 0]
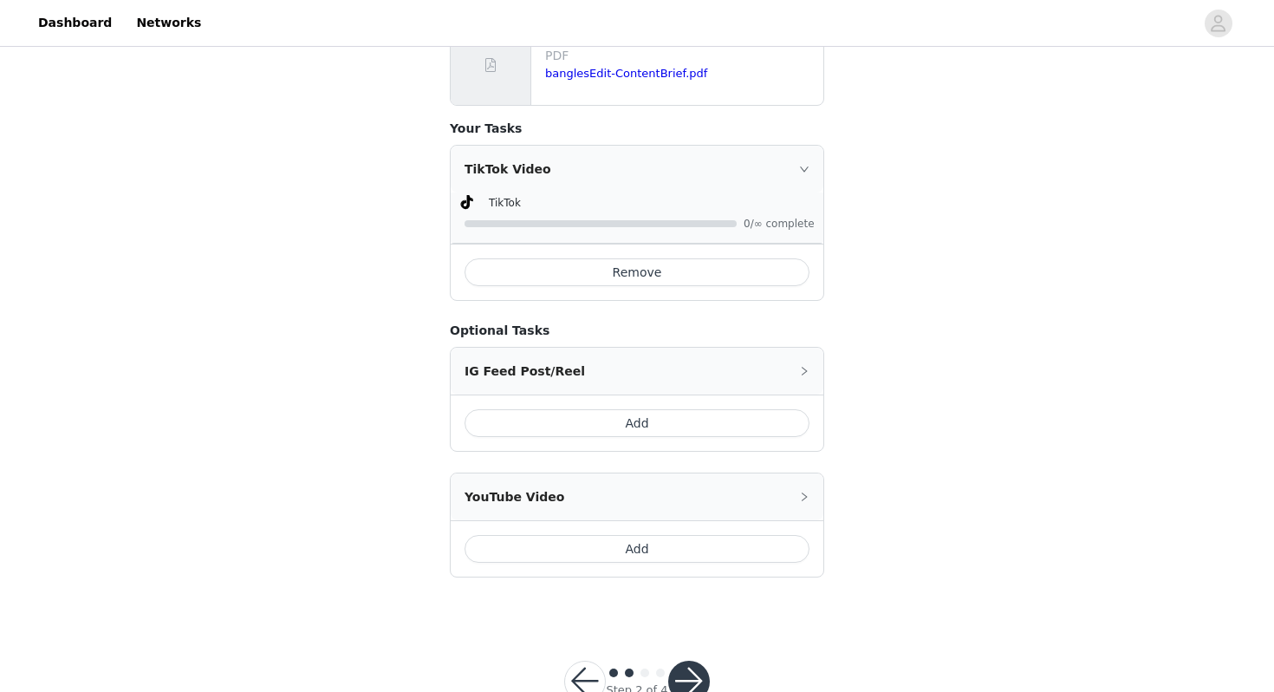
click at [682, 661] on button "button" at bounding box center [689, 682] width 42 height 42
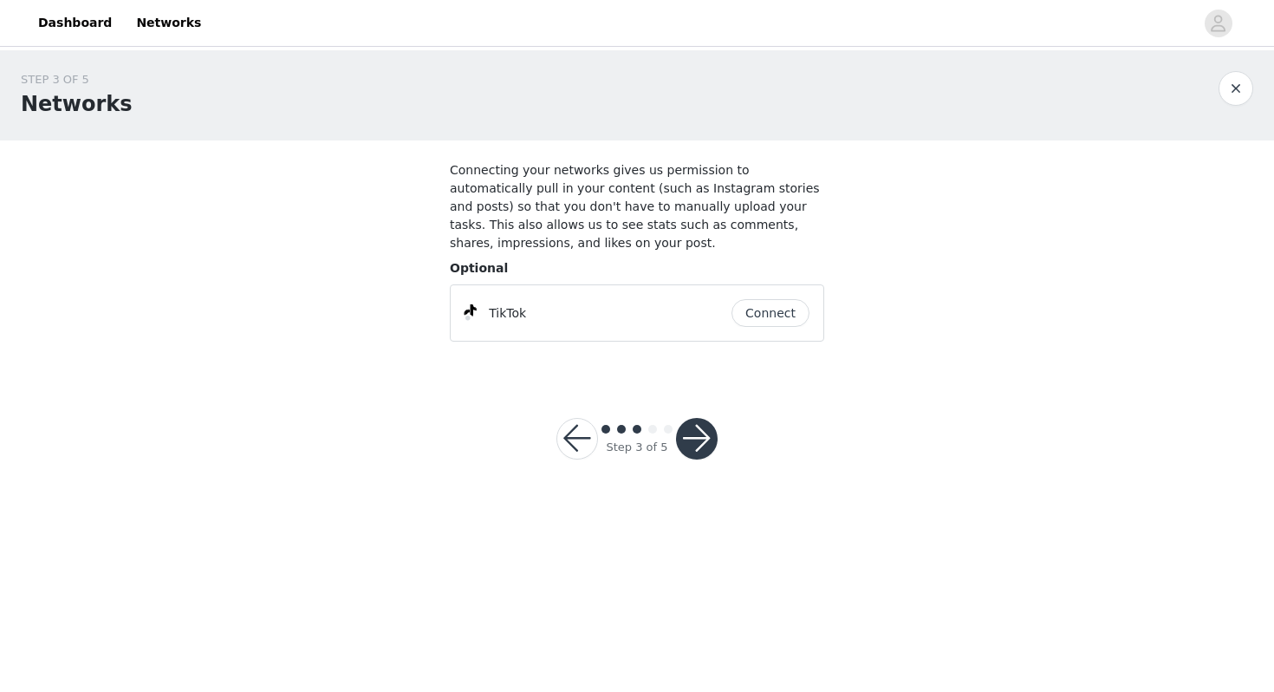
click at [765, 311] on button "Connect" at bounding box center [771, 313] width 78 height 28
